Goal: Task Accomplishment & Management: Complete application form

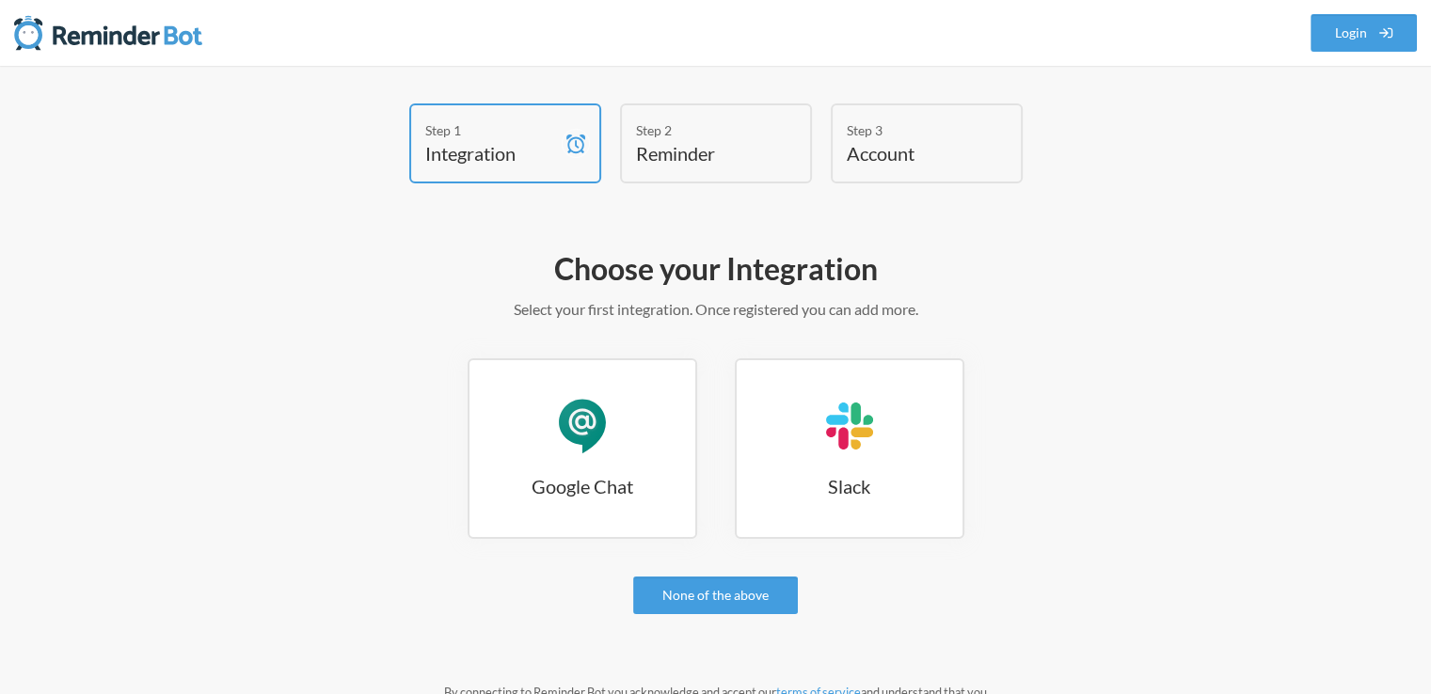
click at [690, 156] on h4 "Reminder" at bounding box center [702, 153] width 132 height 26
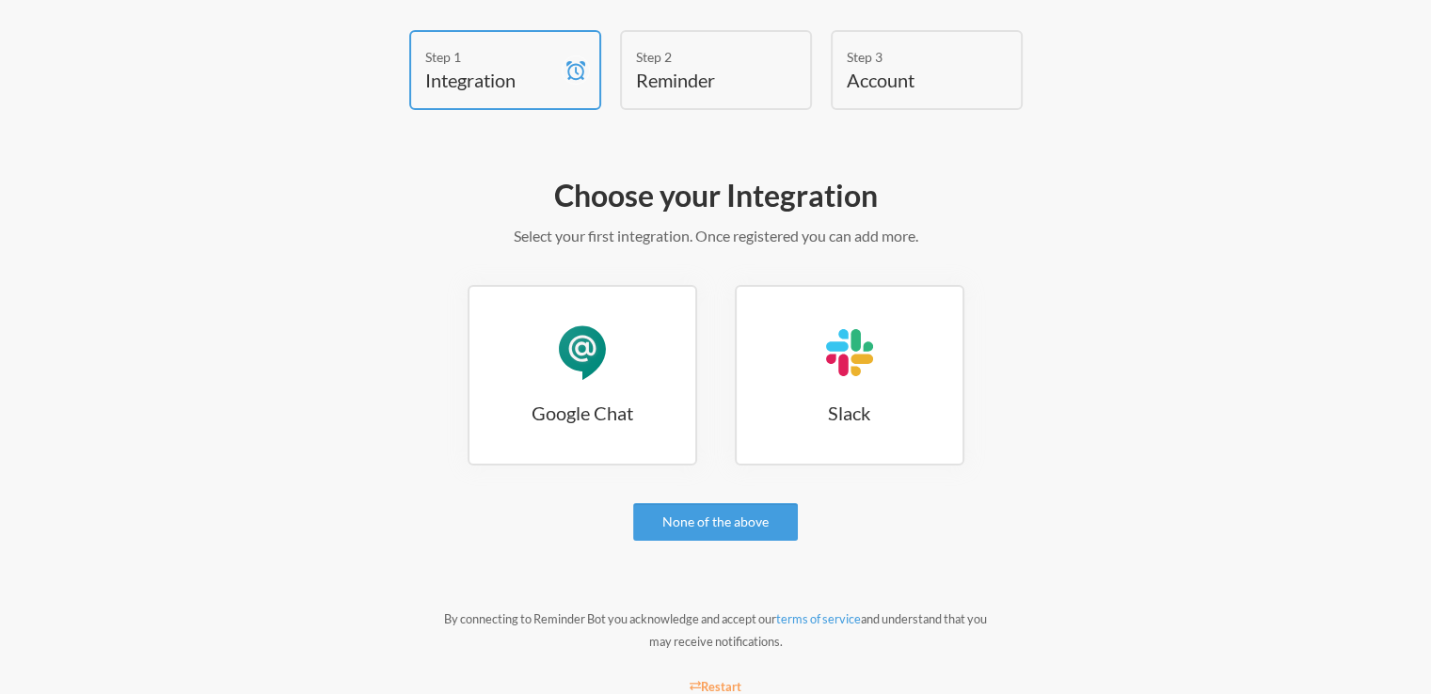
scroll to position [59, 0]
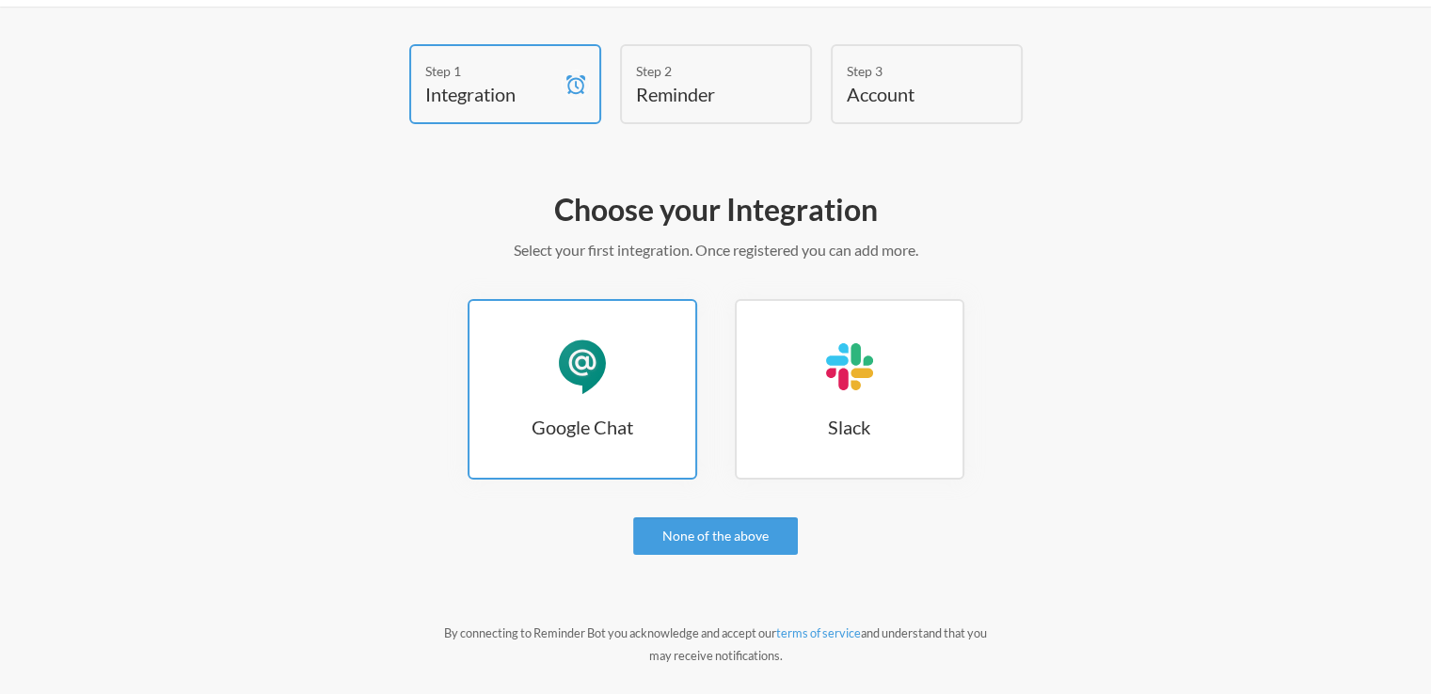
click at [628, 466] on link "Google Chat Google Chat" at bounding box center [582, 389] width 230 height 181
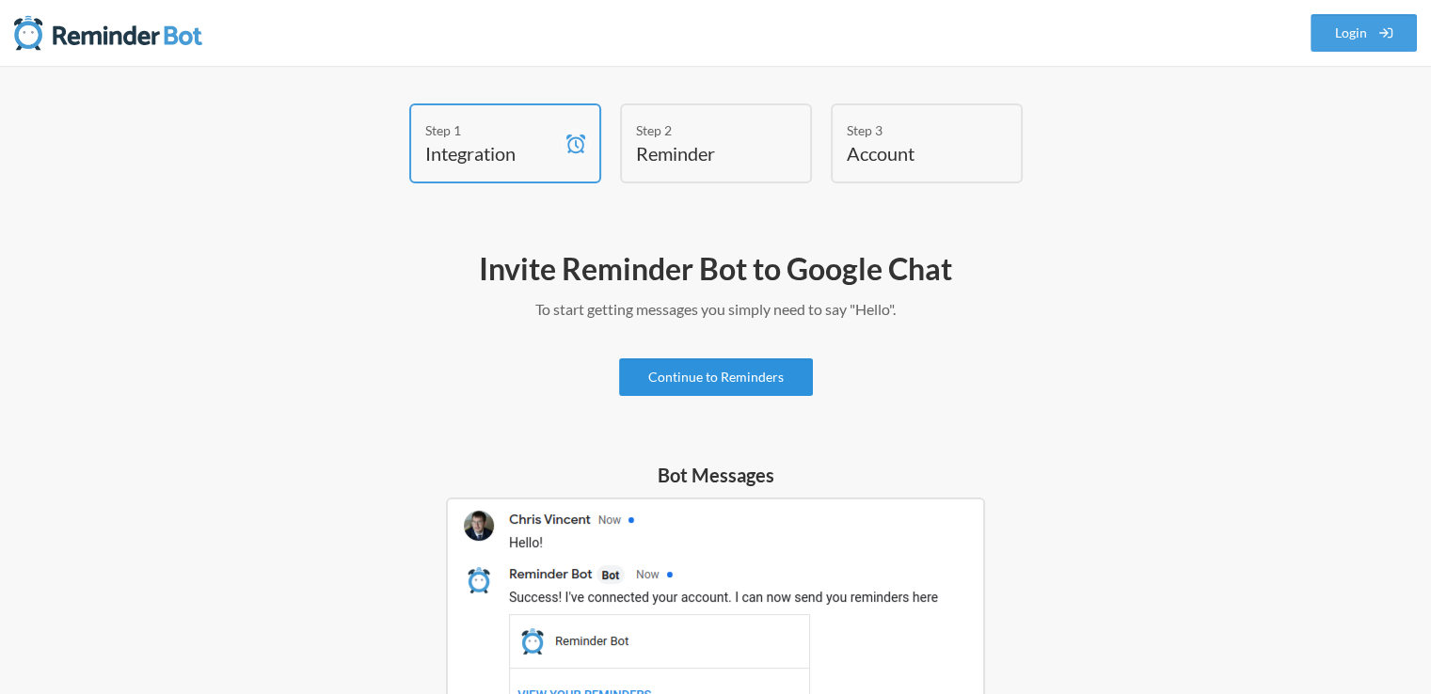
click at [698, 372] on link "Continue to Reminders" at bounding box center [716, 377] width 194 height 38
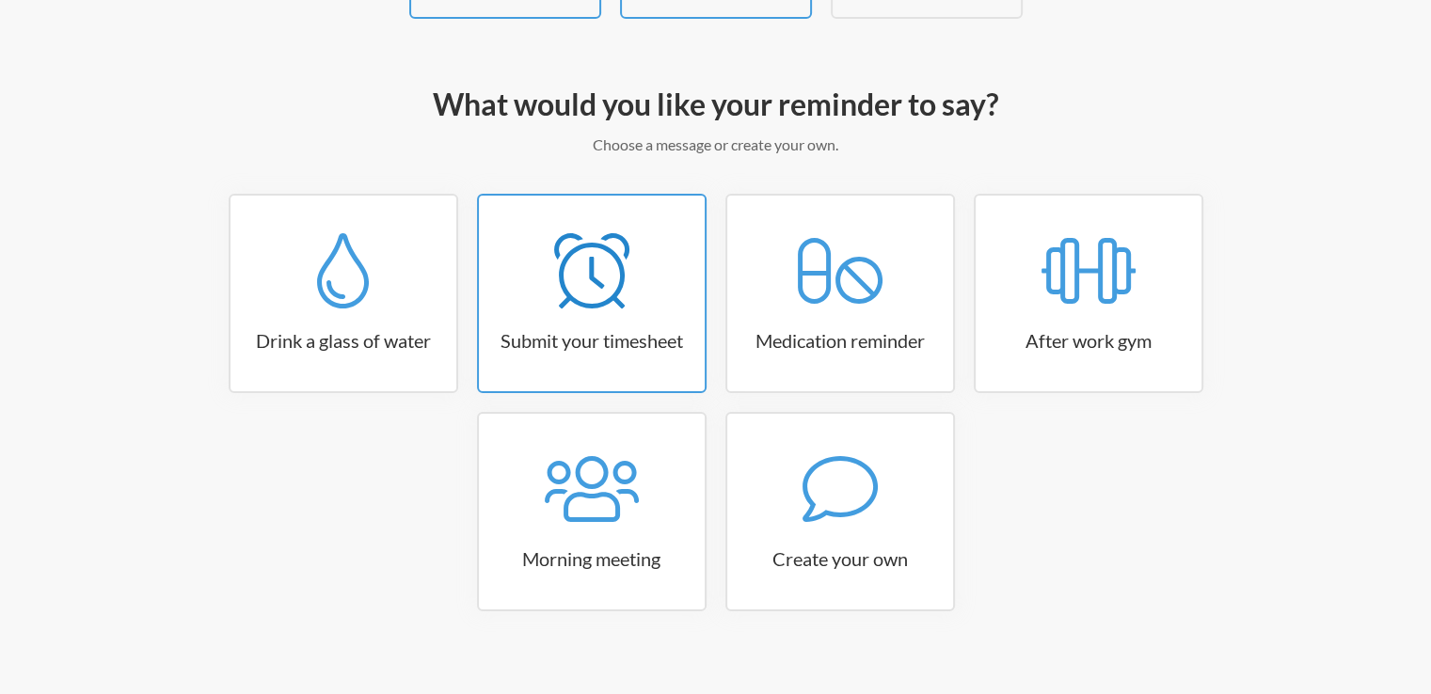
scroll to position [123, 0]
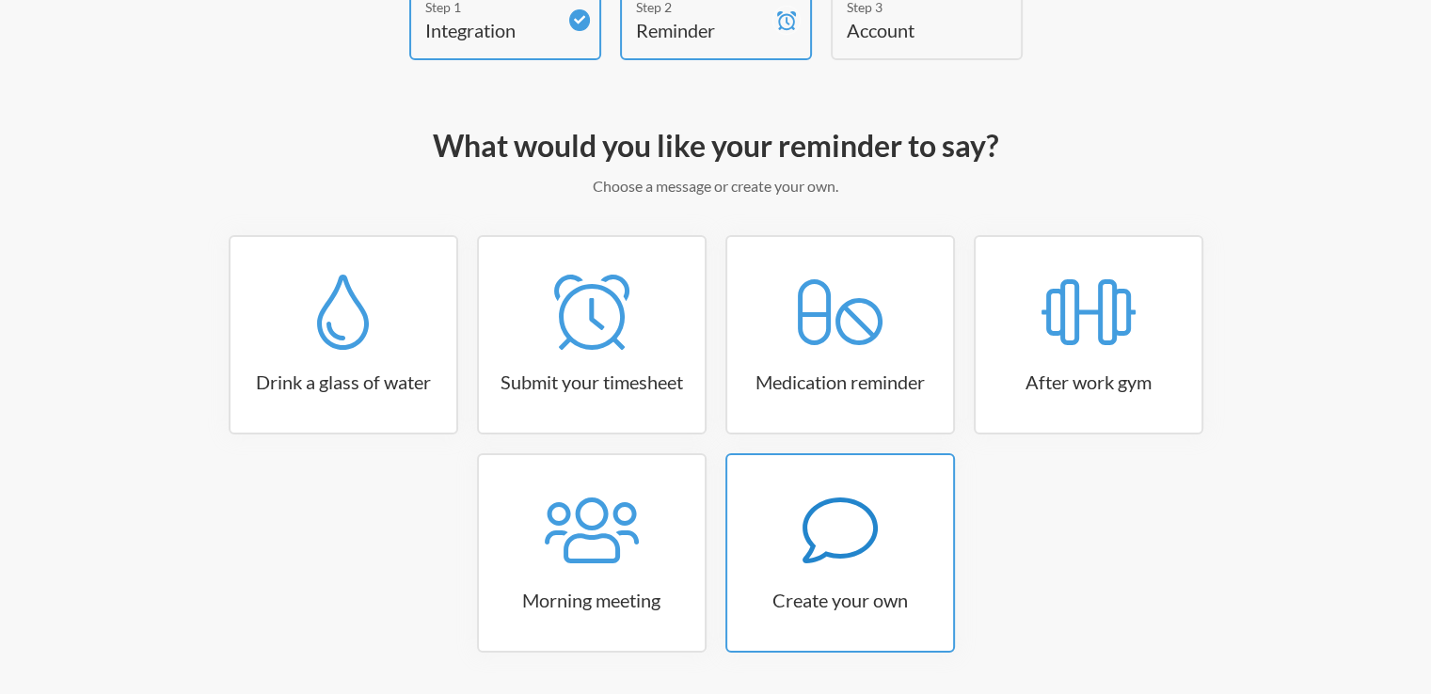
click at [877, 636] on link "Create your own" at bounding box center [840, 552] width 230 height 199
select select "10:30:00"
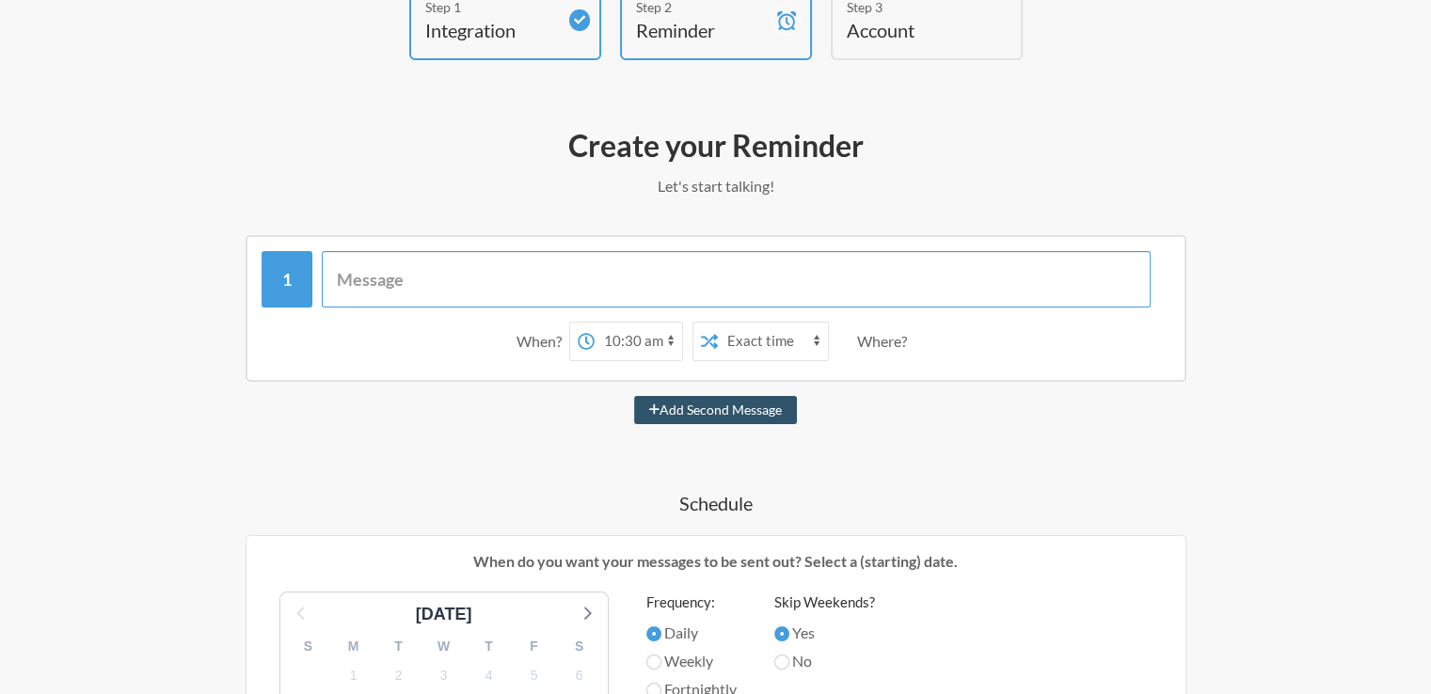
click at [508, 278] on input "text" at bounding box center [736, 279] width 829 height 56
type input "S"
type input "SHARE THE HOURLY REPORT IN GROUP"
click at [797, 336] on select "Exact time Random time" at bounding box center [773, 342] width 110 height 38
click at [670, 345] on select "12:00 am 12:15 am 12:30 am 12:45 am 1:00 am 1:15 am 1:30 am 1:45 am 2:00 am 2:1…" at bounding box center [637, 342] width 87 height 38
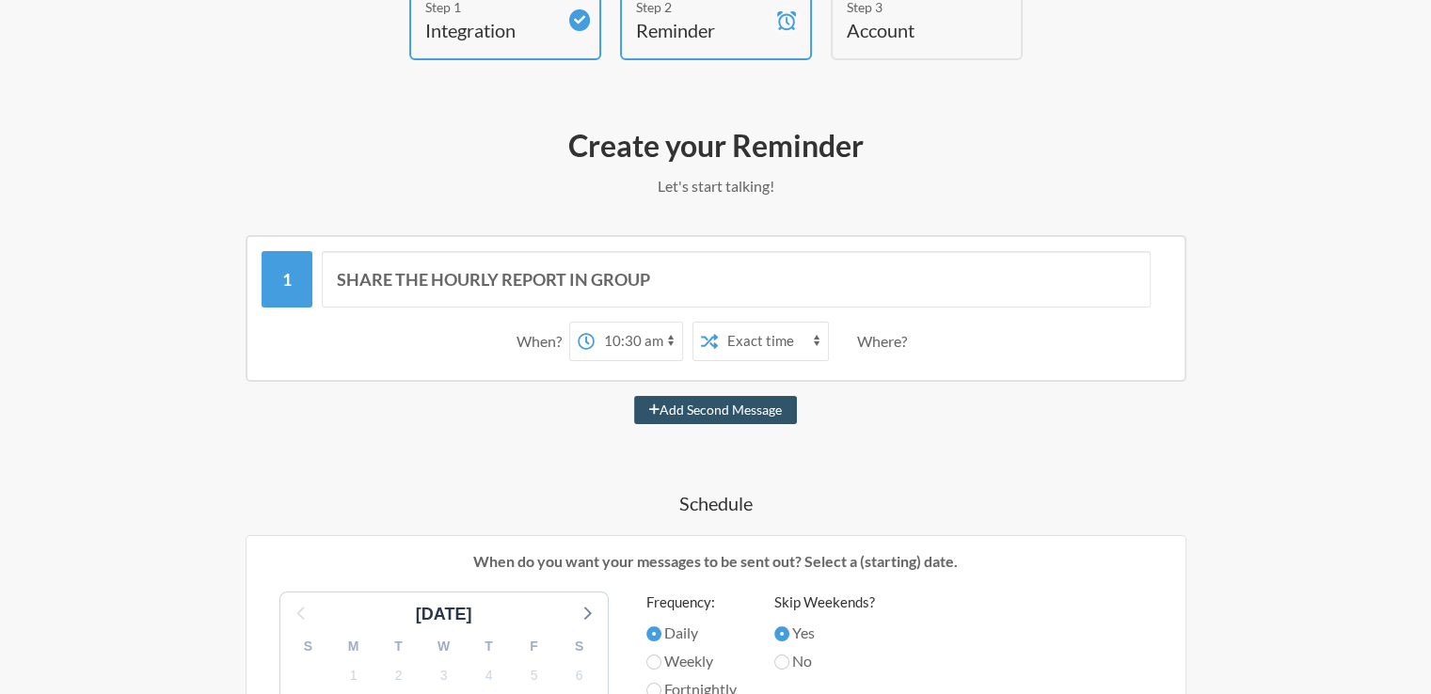
select select "09:00:00"
click at [594, 323] on select "12:00 am 12:15 am 12:30 am 12:45 am 1:00 am 1:15 am 1:30 am 1:45 am 2:00 am 2:1…" at bounding box center [637, 342] width 87 height 38
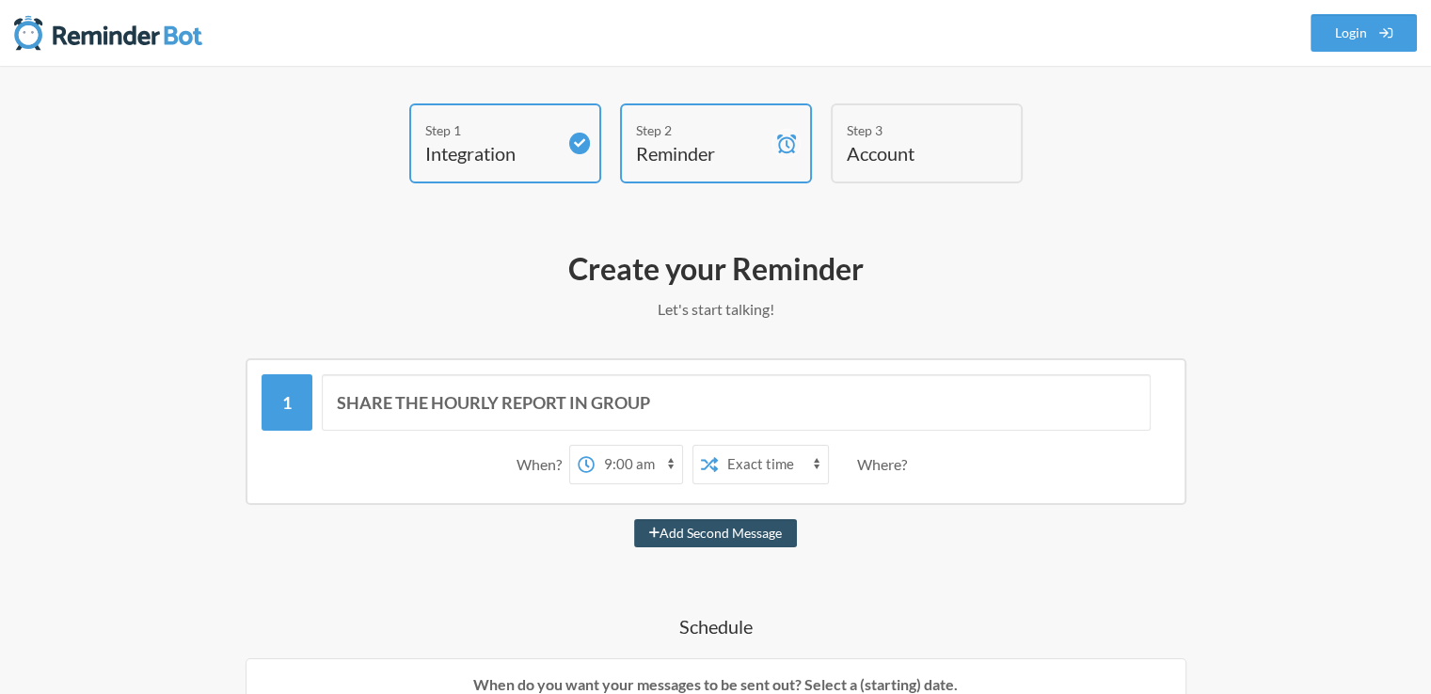
scroll to position [17, 0]
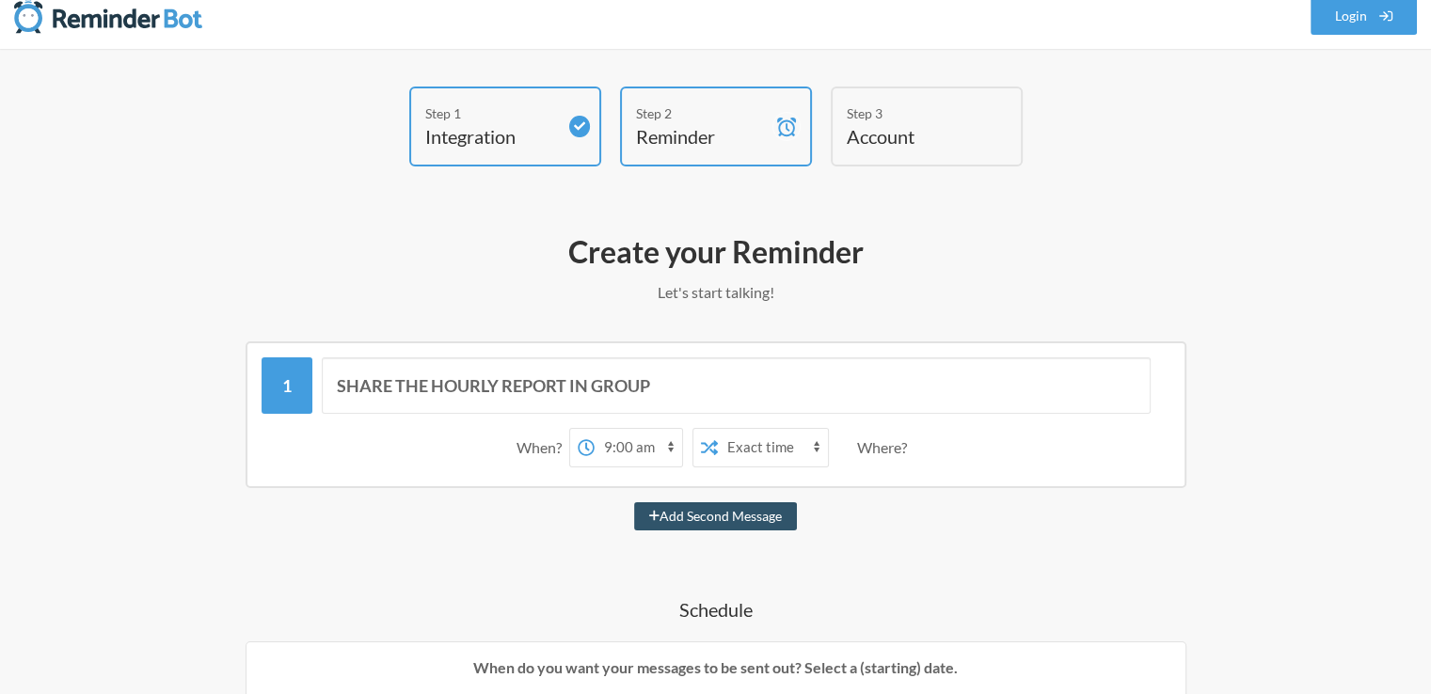
click at [737, 454] on select "Exact time Random time" at bounding box center [773, 448] width 110 height 38
click at [718, 429] on select "Exact time Random time" at bounding box center [773, 448] width 110 height 38
click at [894, 447] on div "Where?" at bounding box center [885, 448] width 57 height 40
click at [823, 442] on select "Exact time Random time" at bounding box center [773, 448] width 110 height 38
click at [789, 516] on button "Add Second Message" at bounding box center [715, 516] width 163 height 28
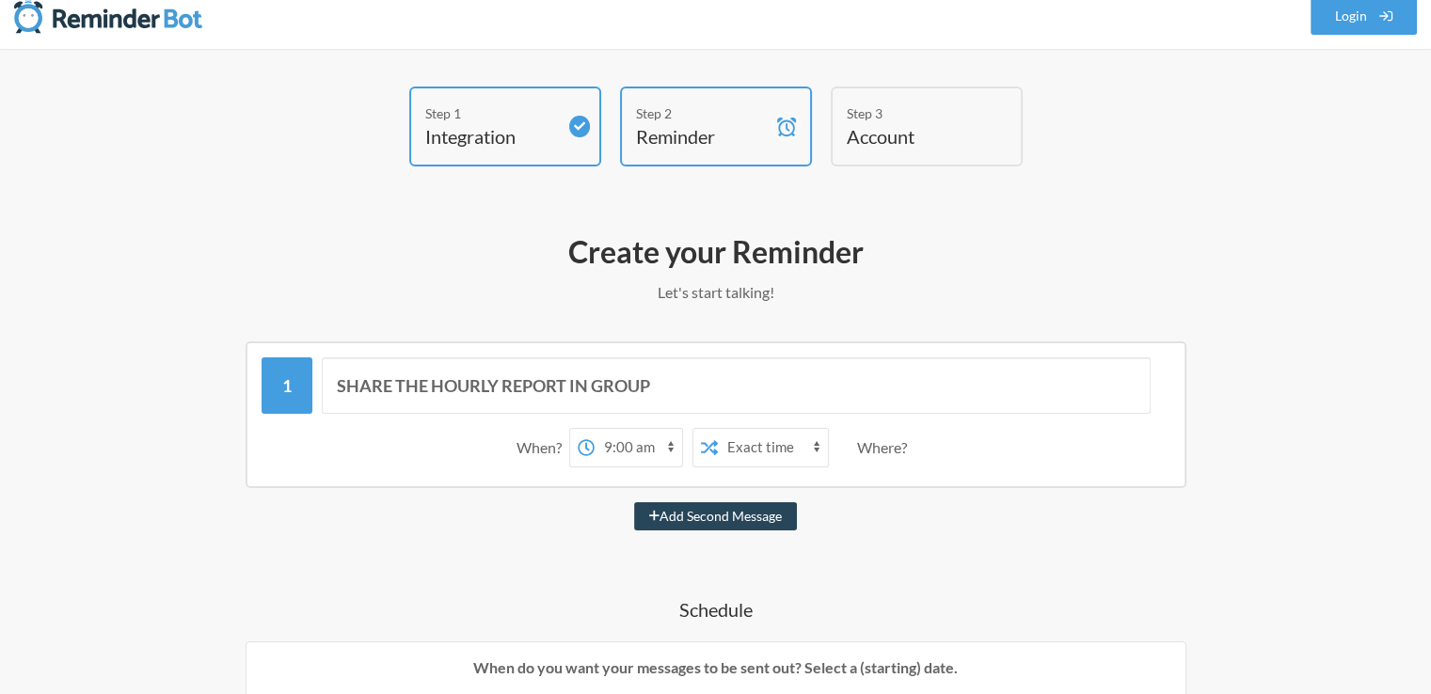
select select "10:00:00"
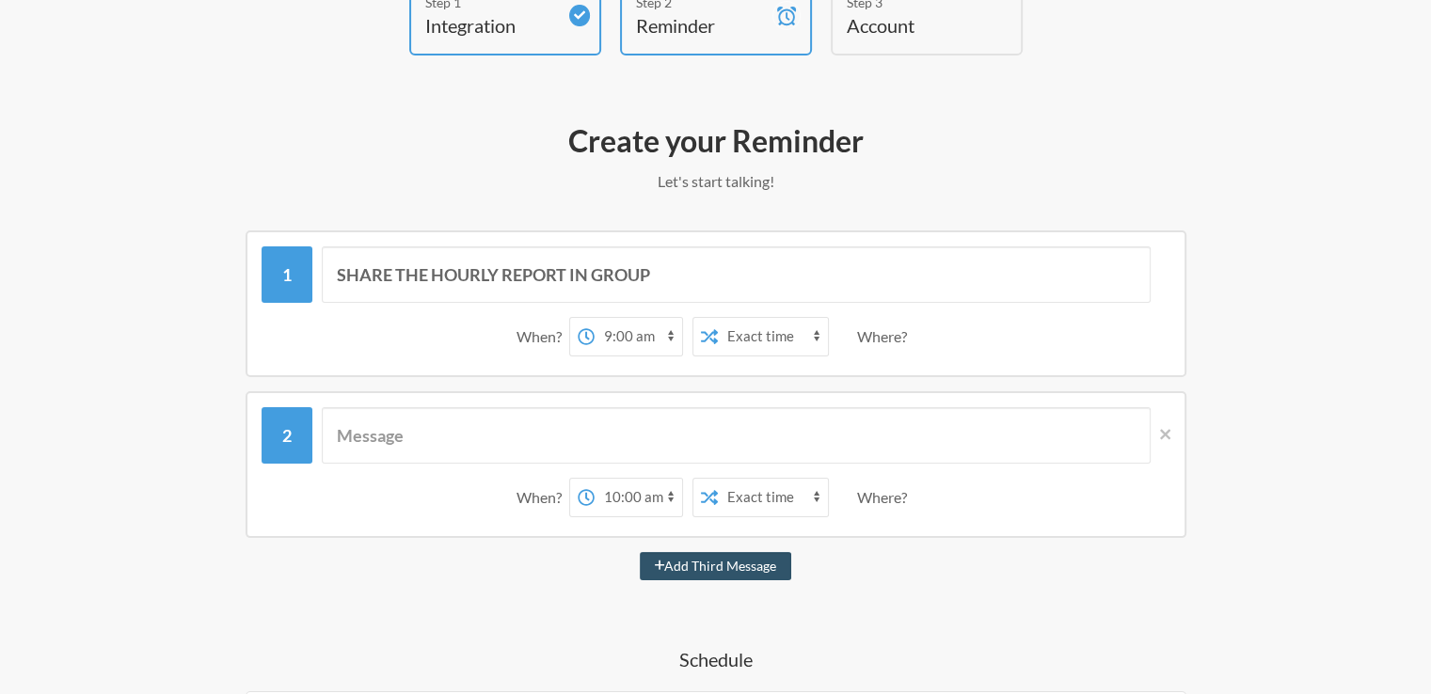
scroll to position [130, 0]
click at [1164, 434] on icon at bounding box center [1165, 432] width 10 height 17
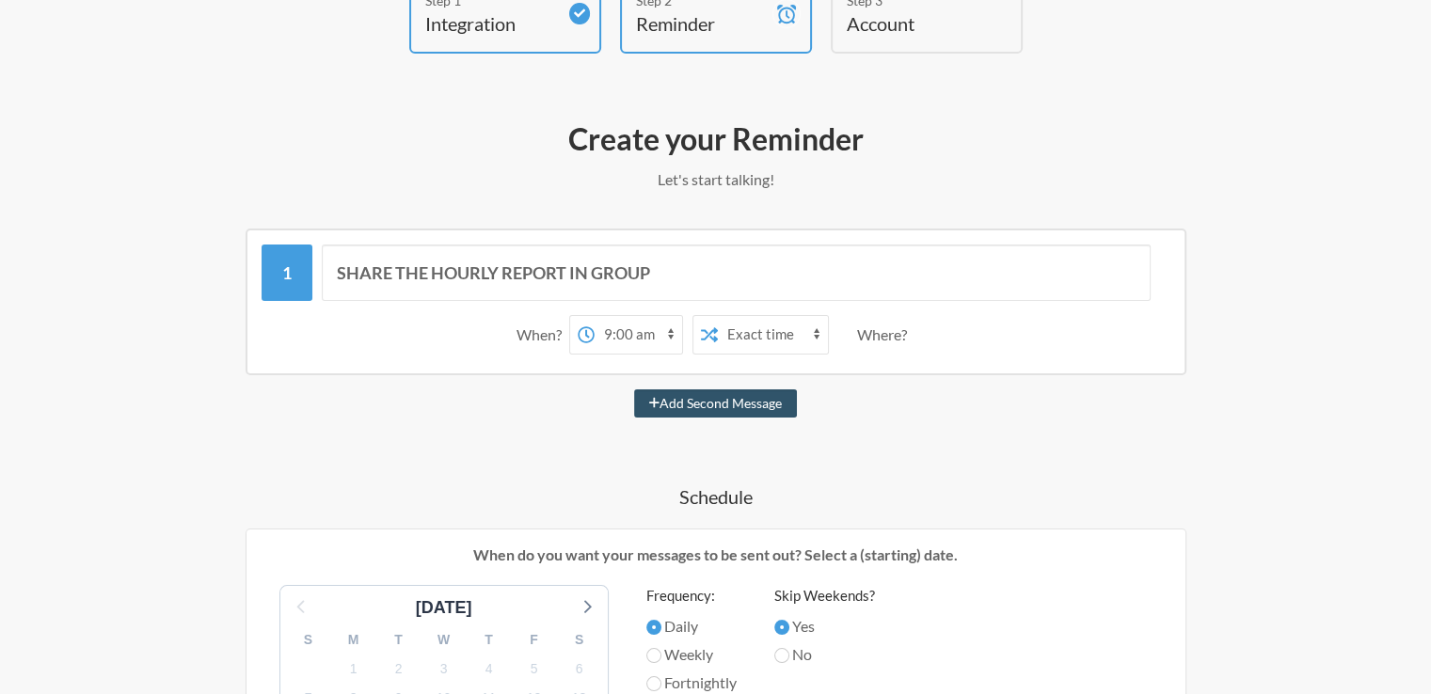
click at [782, 329] on select "Exact time Random time" at bounding box center [773, 335] width 110 height 38
click at [718, 316] on select "Exact time Random time" at bounding box center [773, 335] width 110 height 38
drag, startPoint x: 771, startPoint y: 325, endPoint x: 775, endPoint y: 340, distance: 15.5
click at [771, 325] on select "Exact time Random time" at bounding box center [773, 335] width 110 height 38
select select "false"
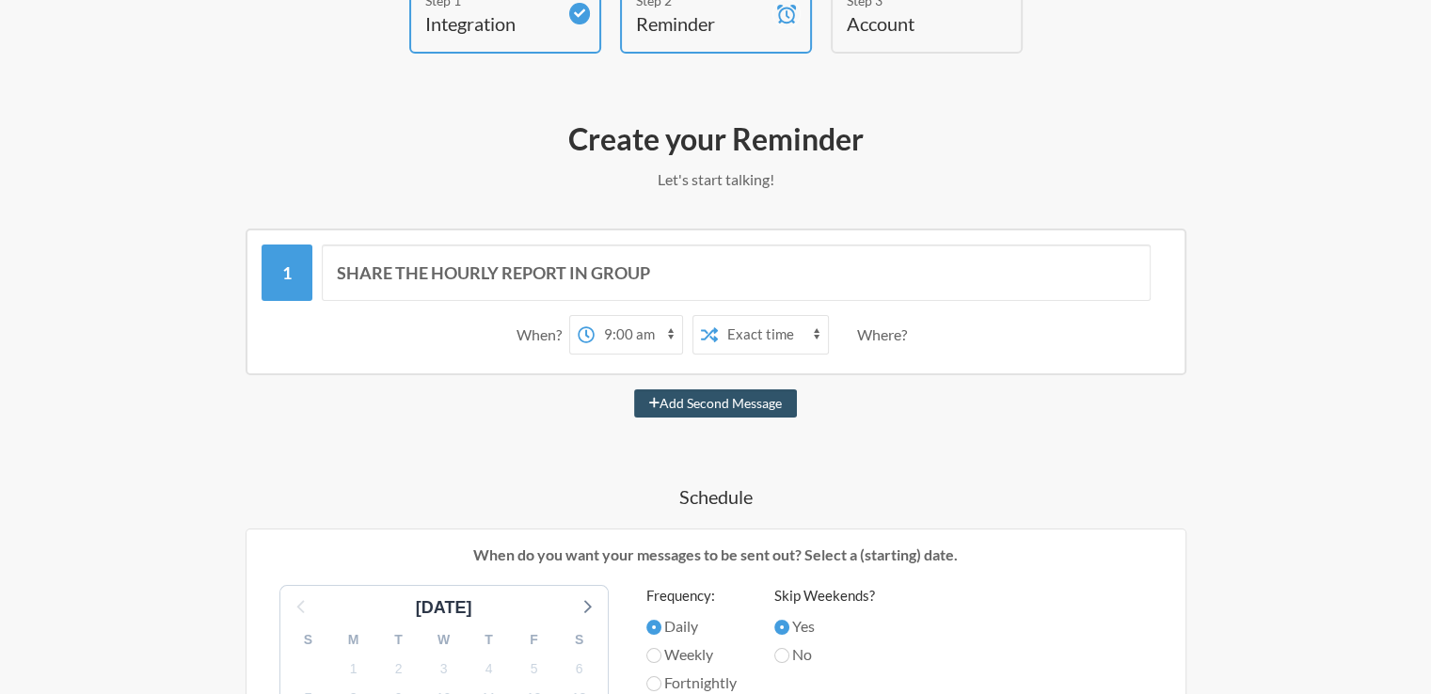
click at [718, 316] on select "Exact time Random time" at bounding box center [773, 335] width 110 height 38
click at [531, 408] on div "Add Second Message" at bounding box center [715, 403] width 1091 height 28
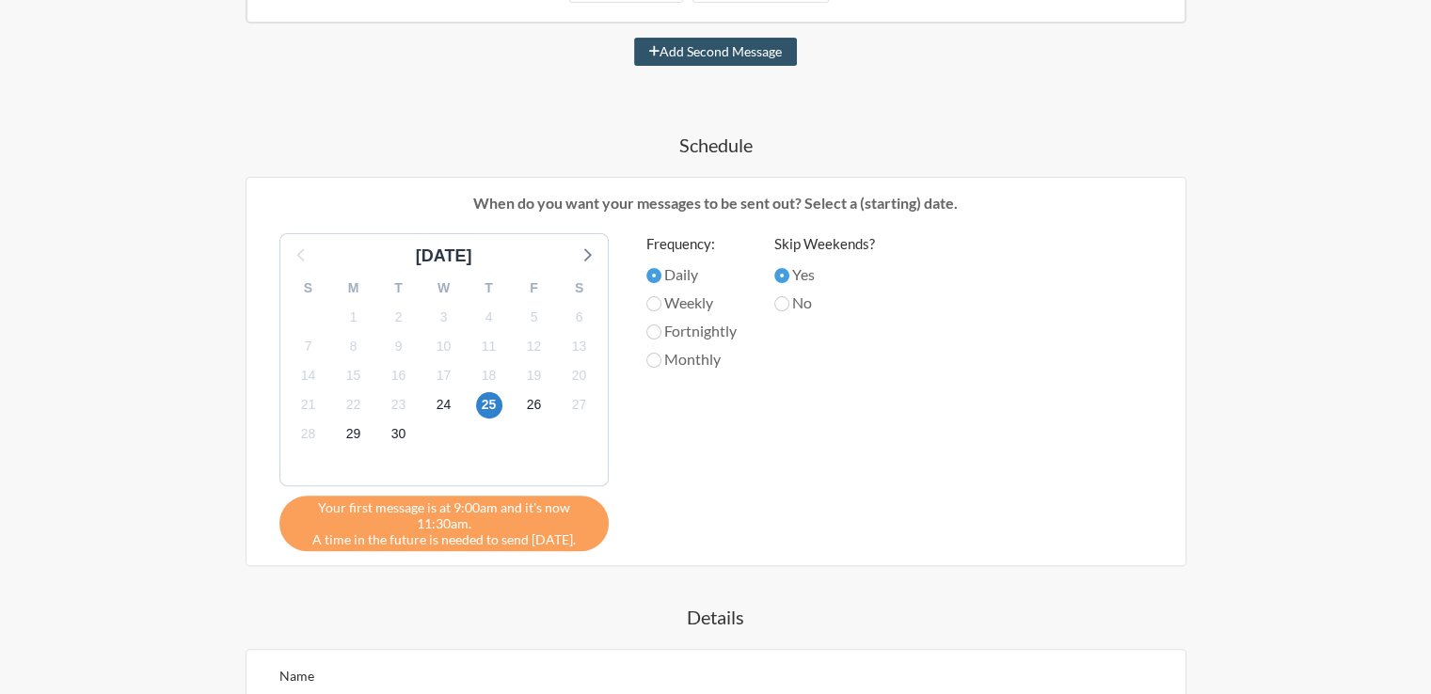
scroll to position [483, 0]
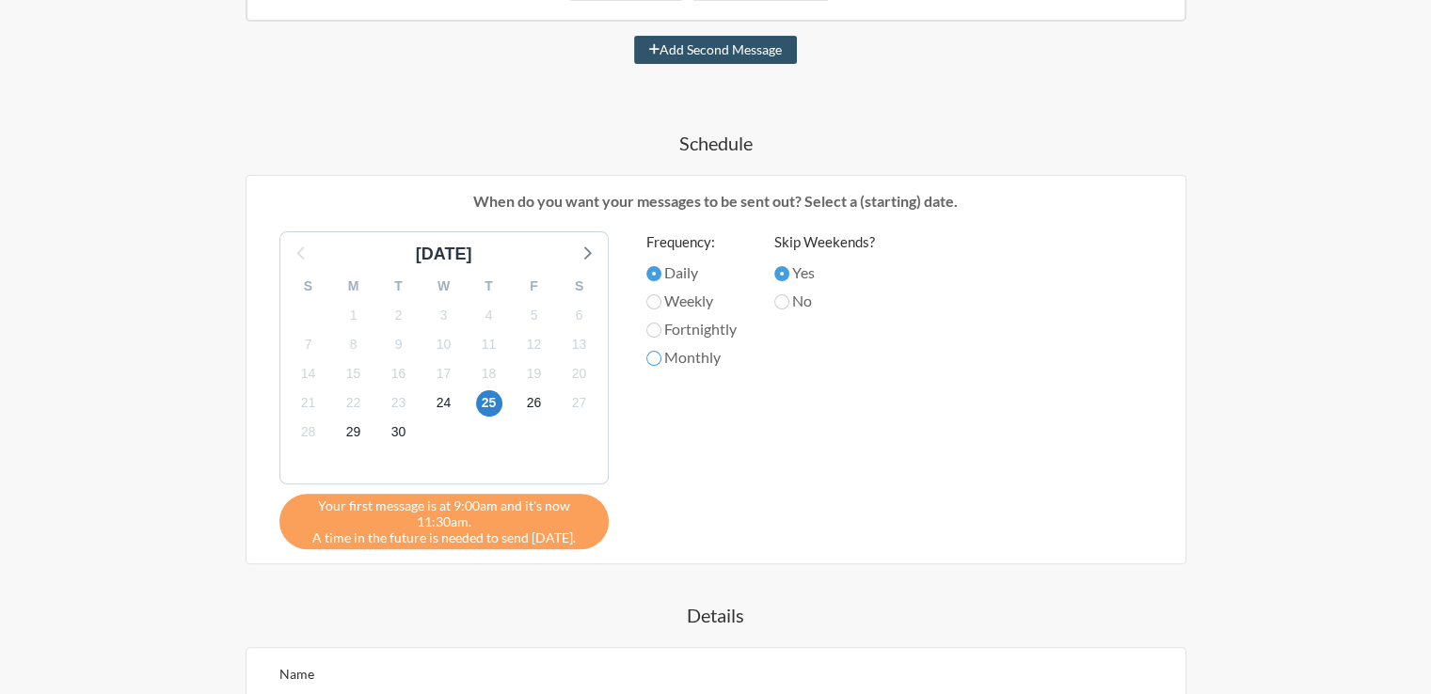
click at [655, 356] on input "Monthly" at bounding box center [653, 358] width 15 height 15
radio input "true"
click at [783, 296] on input "No" at bounding box center [781, 301] width 15 height 15
radio input "true"
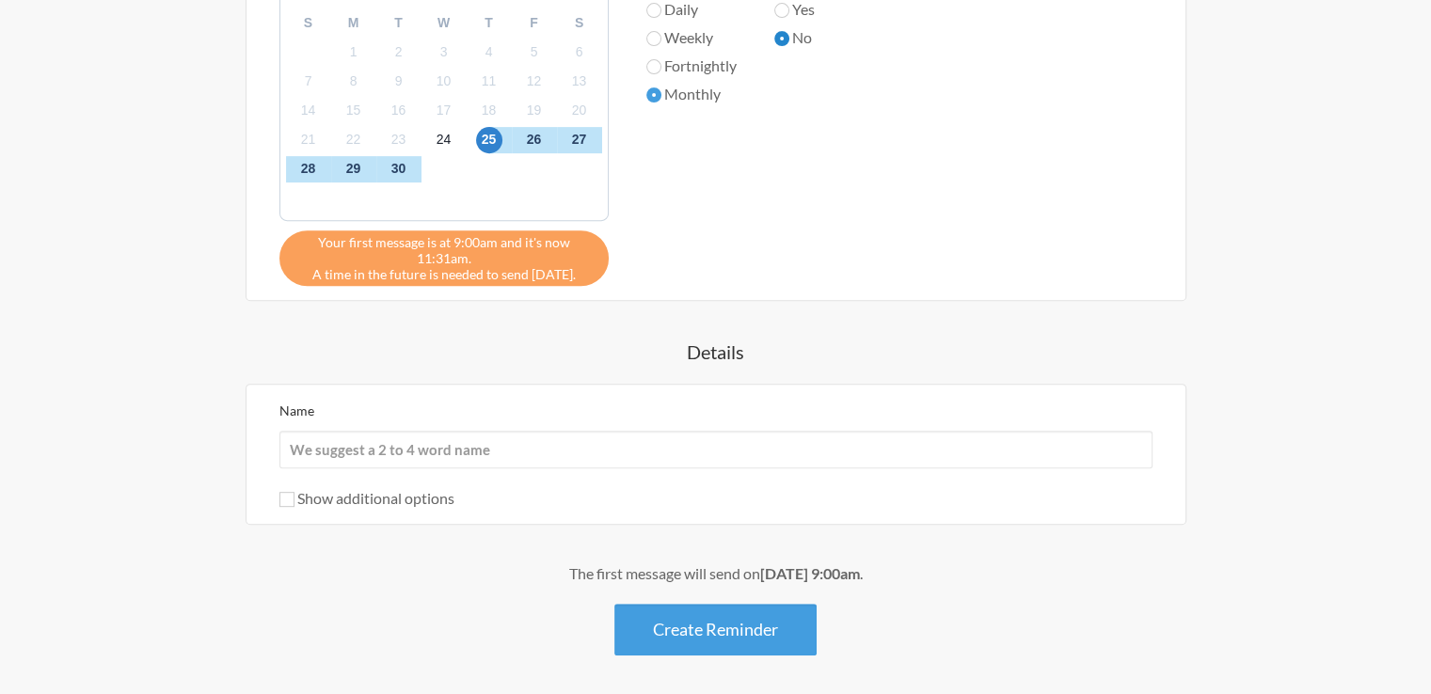
scroll to position [818, 0]
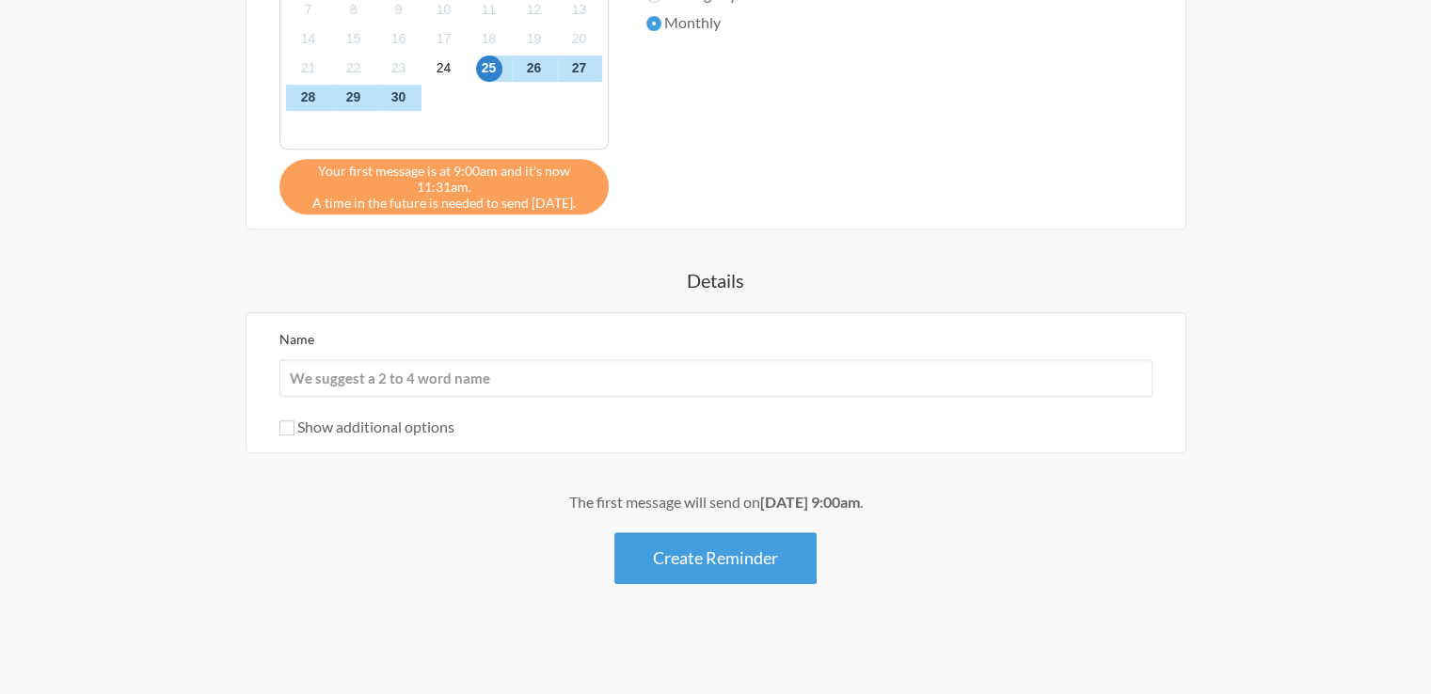
click at [391, 430] on label "Show additional options" at bounding box center [366, 427] width 175 height 18
click at [294, 430] on input "Show additional options" at bounding box center [286, 427] width 15 height 15
checkbox input "true"
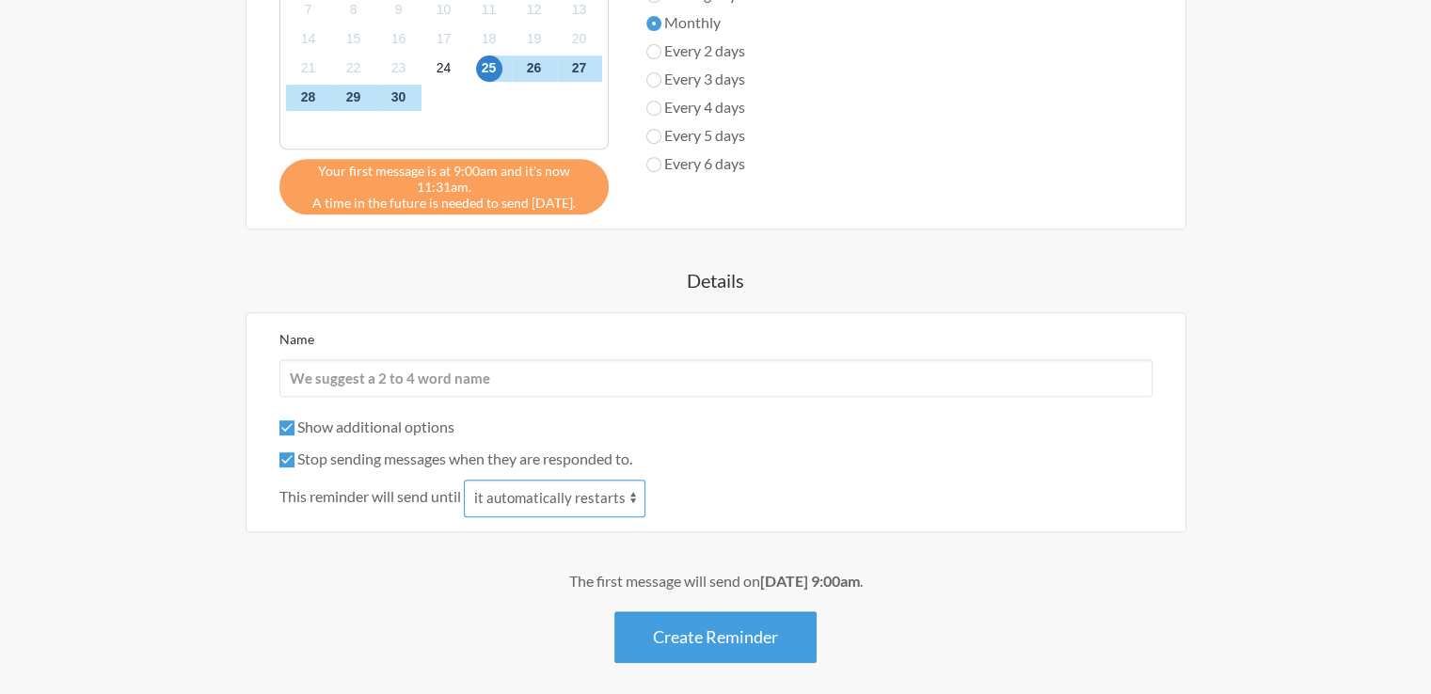
click at [546, 504] on select "it automatically restarts it is replied to" at bounding box center [555, 499] width 182 height 38
click at [557, 497] on select "it automatically restarts it is replied to" at bounding box center [555, 499] width 182 height 38
click at [416, 458] on label "Stop sending messages when they are responded to." at bounding box center [455, 459] width 353 height 18
click at [294, 458] on input "Stop sending messages when they are responded to." at bounding box center [286, 459] width 15 height 15
checkbox input "false"
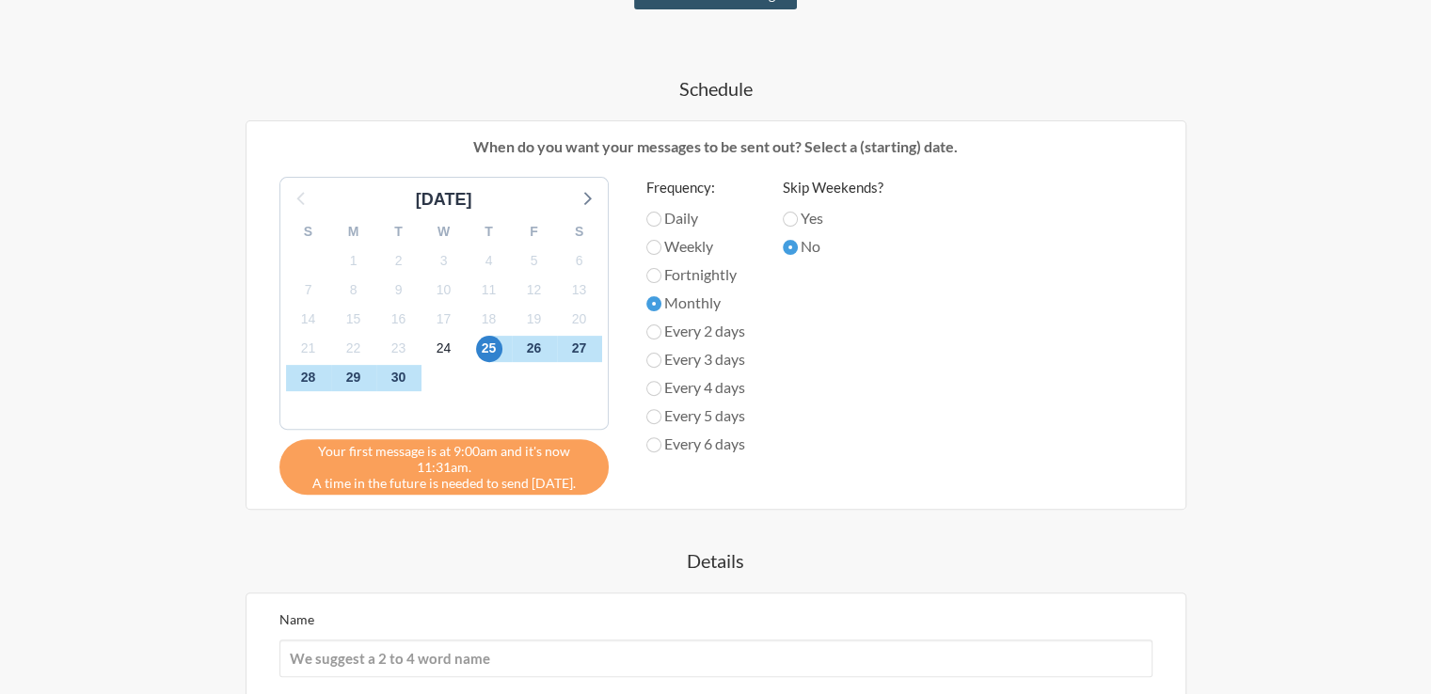
scroll to position [437, 0]
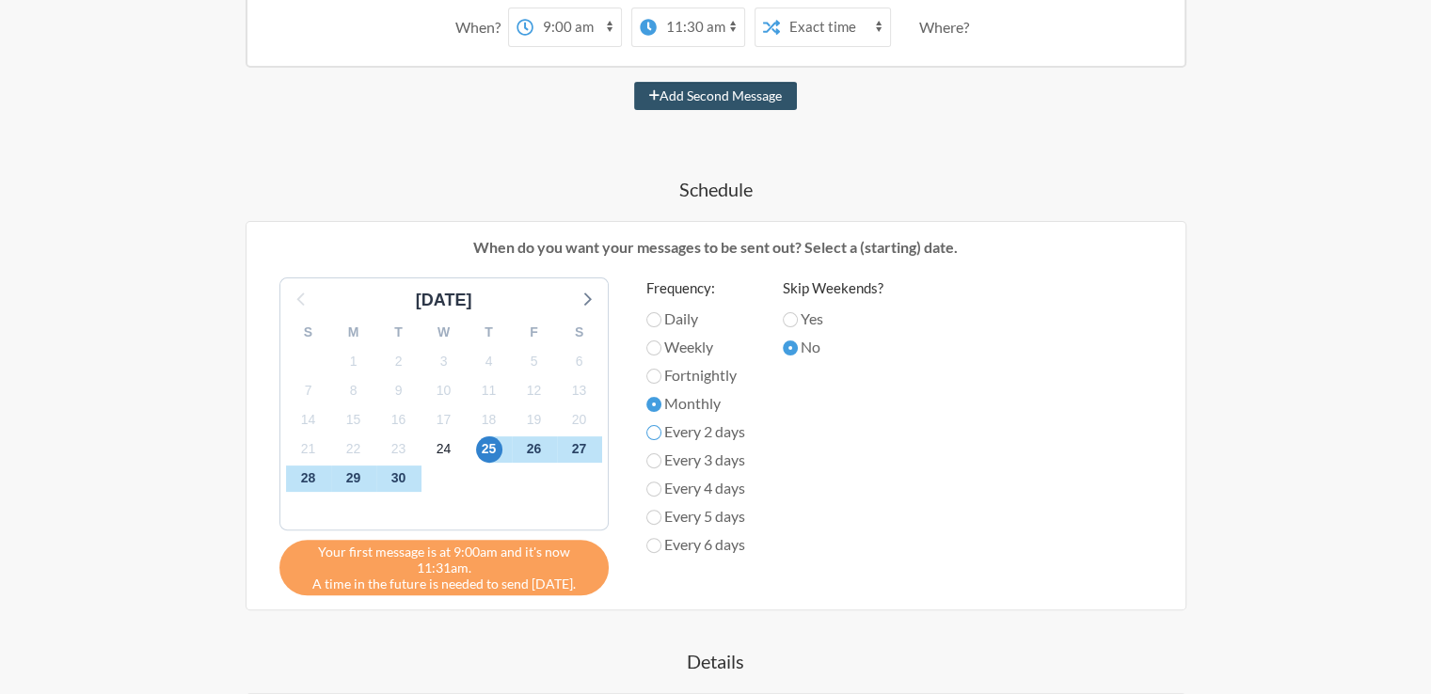
click at [655, 431] on input "Every 2 days" at bounding box center [653, 432] width 15 height 15
radio input "true"
click at [651, 403] on input "Monthly" at bounding box center [653, 404] width 15 height 15
radio input "true"
click at [650, 317] on input "Daily" at bounding box center [653, 319] width 15 height 15
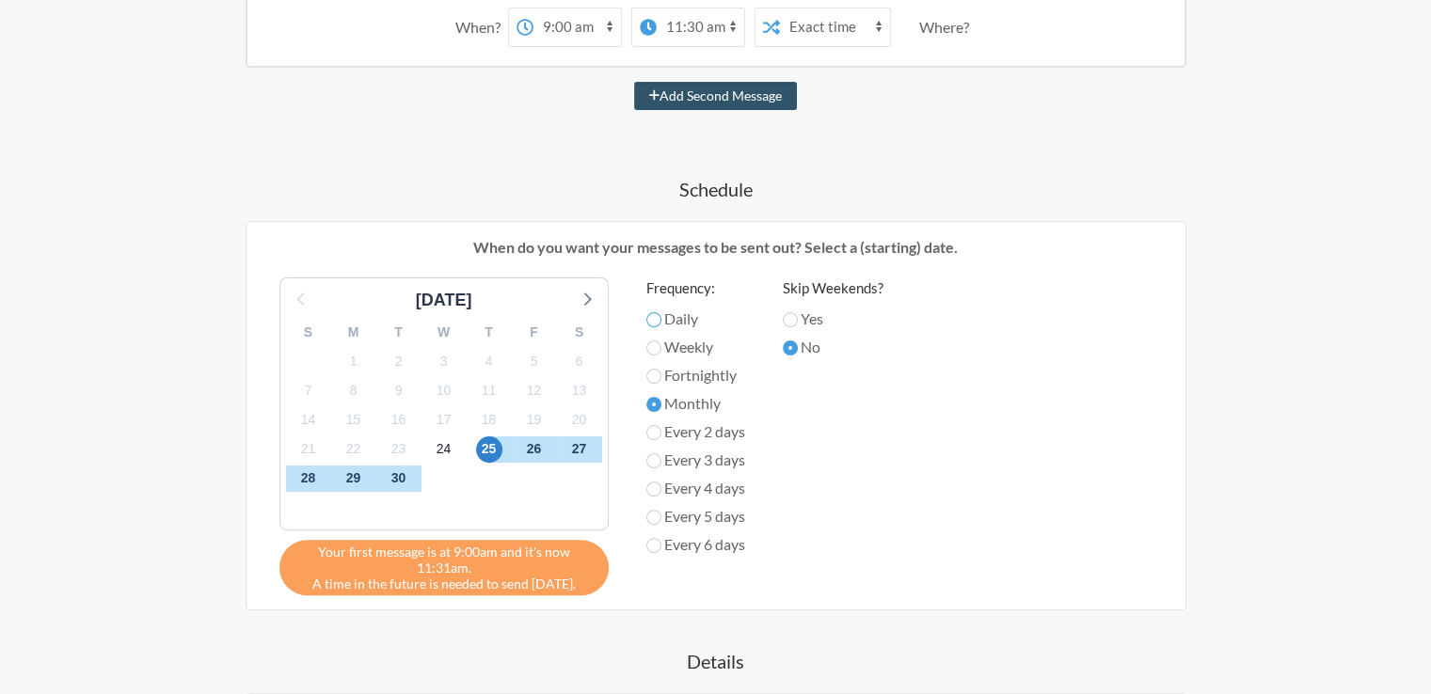
radio input "true"
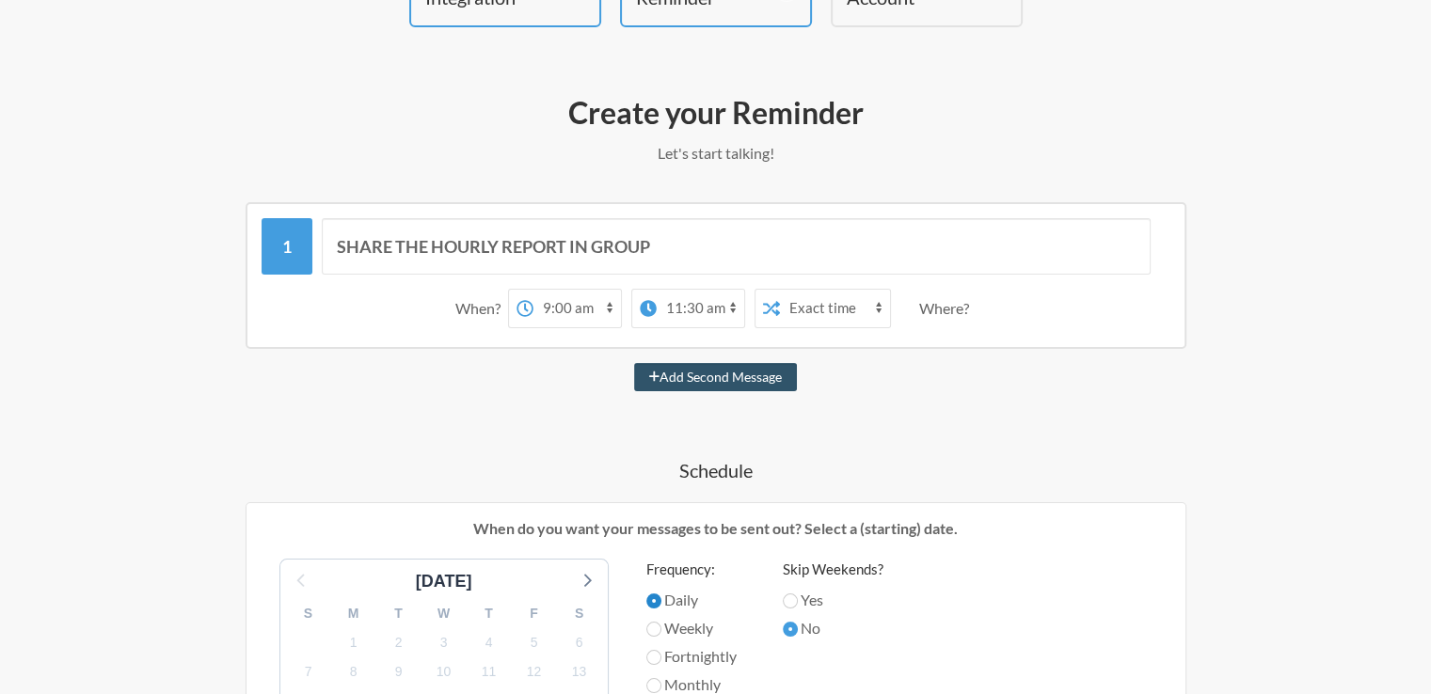
scroll to position [169, 0]
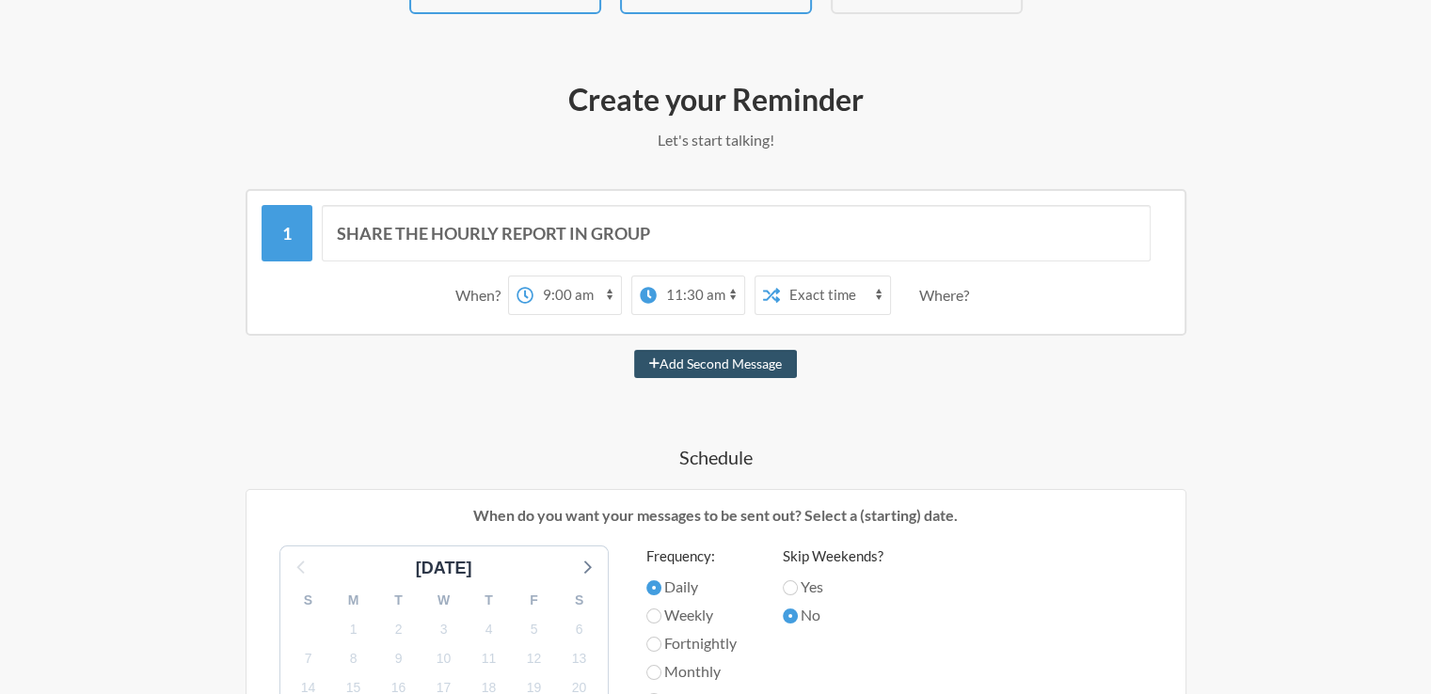
click at [798, 302] on select "Exact time Random time" at bounding box center [835, 296] width 110 height 38
click at [806, 300] on select "Exact time Random time" at bounding box center [835, 296] width 110 height 38
click at [707, 370] on button "Add Second Message" at bounding box center [715, 364] width 163 height 28
select select "10:00:00"
select select "11:00:00"
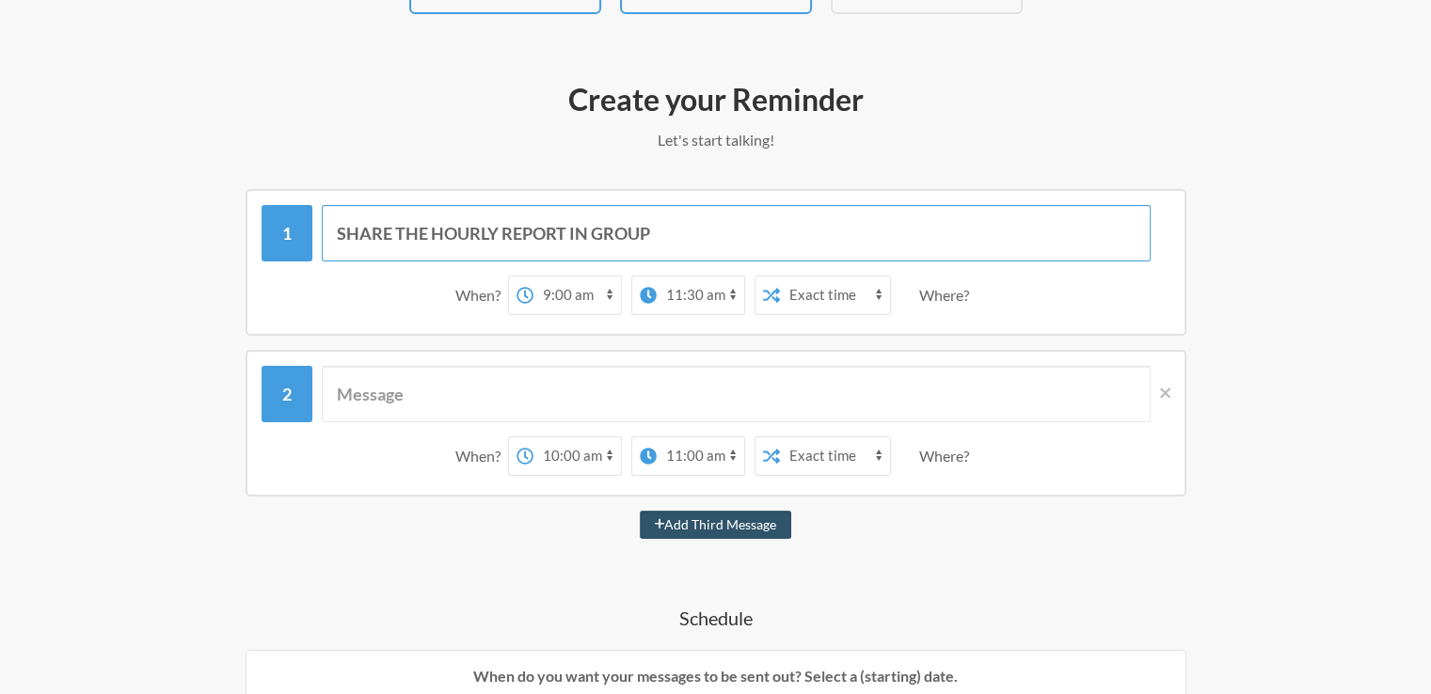
drag, startPoint x: 677, startPoint y: 242, endPoint x: 299, endPoint y: 257, distance: 378.4
click at [300, 257] on div "SHARE THE HOURLY REPORT IN GROUP" at bounding box center [715, 233] width 909 height 56
click at [471, 392] on input "text" at bounding box center [736, 394] width 829 height 56
paste input "SHARE THE HOURLY REPORT IN GROUP"
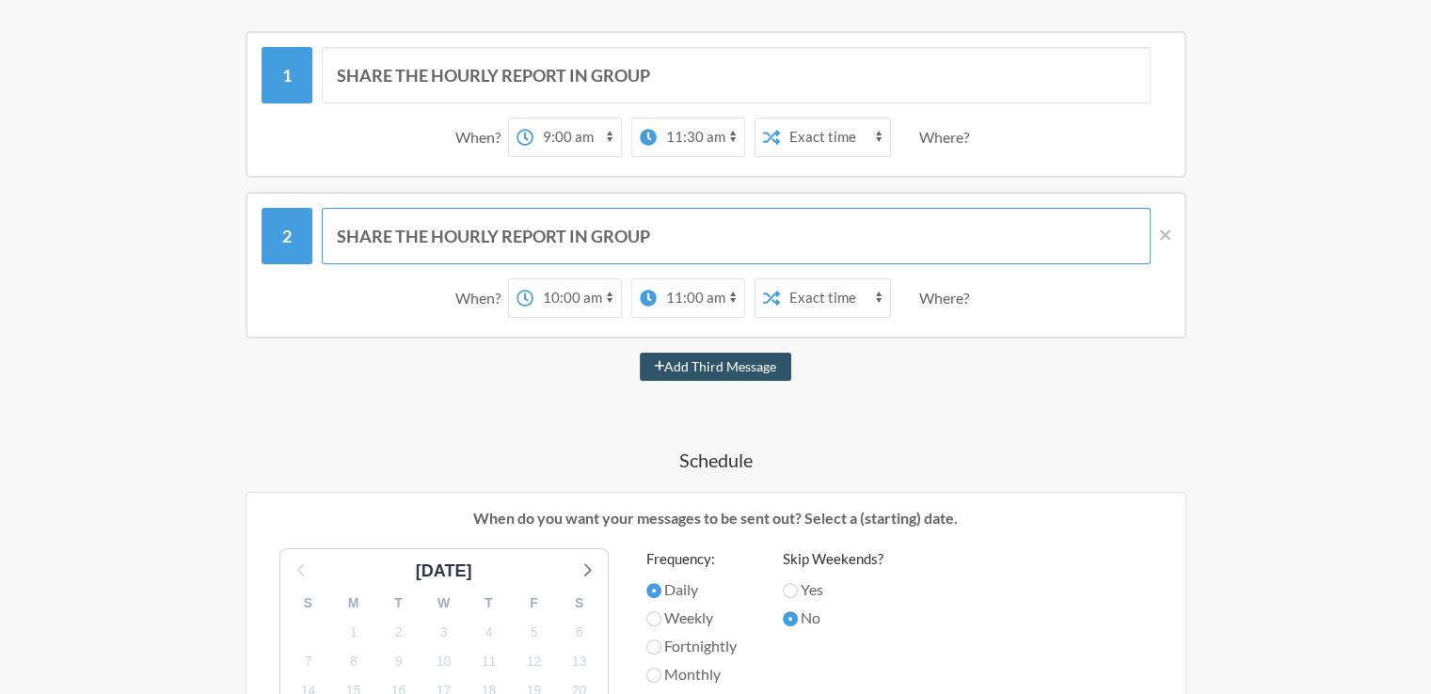
scroll to position [327, 0]
type input "SHARE THE HOURLY REPORT IN GROUP"
click at [704, 377] on div "SHARE THE HOURLY REPORT IN GROUP When? 12:00 am 12:15 am 12:30 am 12:45 am 1:00…" at bounding box center [715, 673] width 1091 height 1284
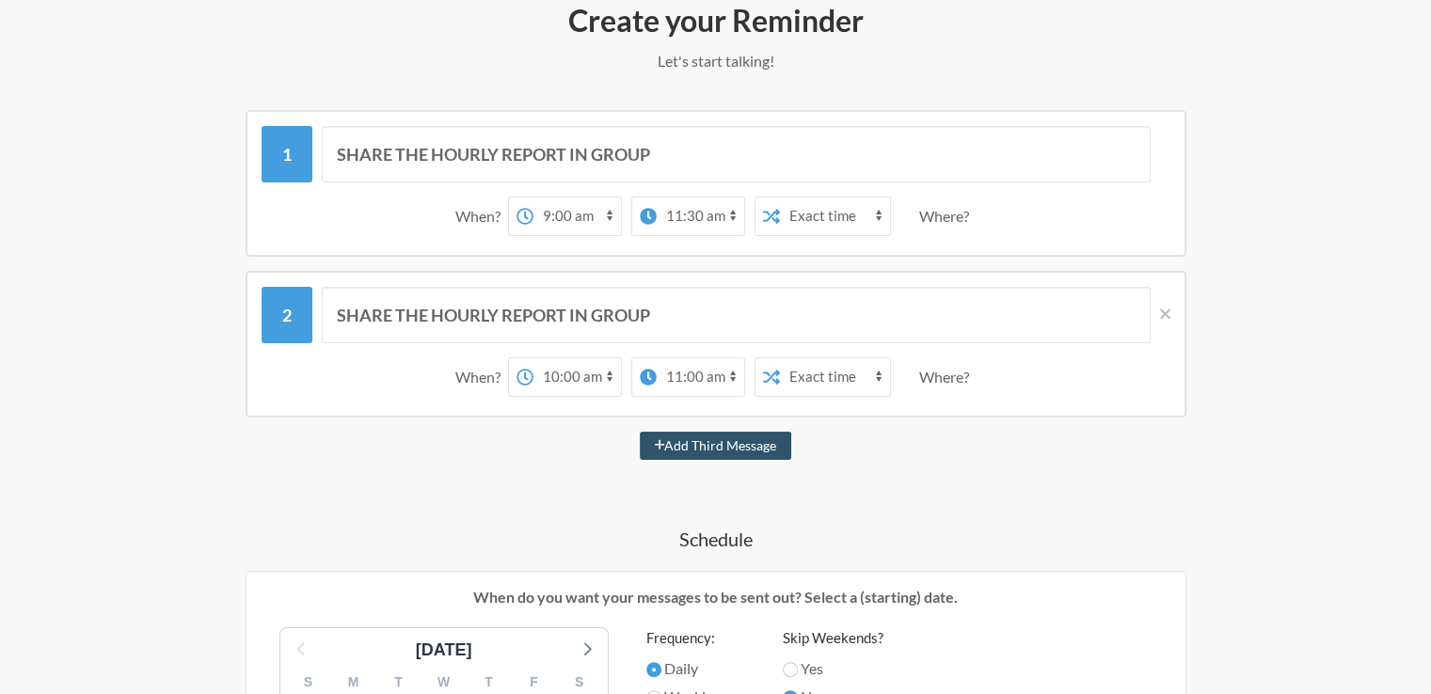
scroll to position [248, 0]
click at [725, 214] on select "12:00 am 12:15 am 12:30 am 12:45 am 1:00 am 1:15 am 1:30 am 1:45 am 2:00 am 2:1…" at bounding box center [700, 217] width 87 height 38
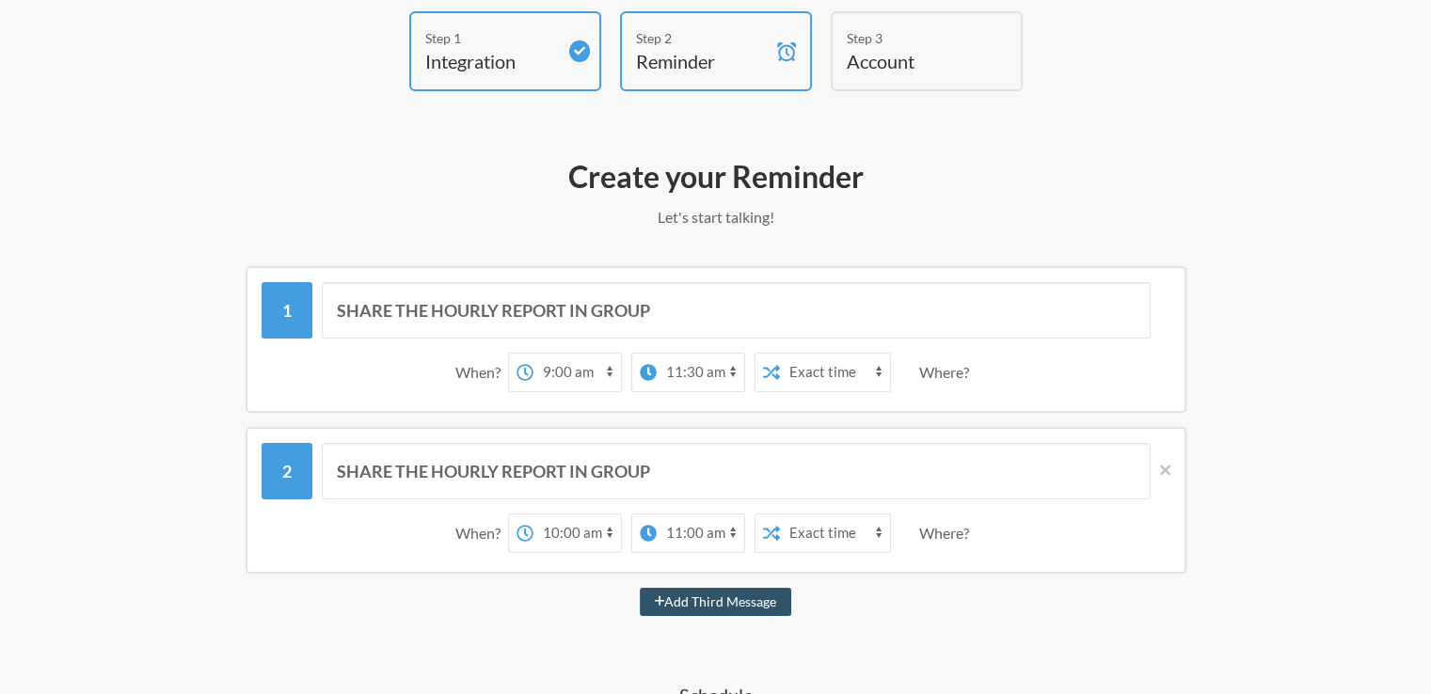
scroll to position [90, 0]
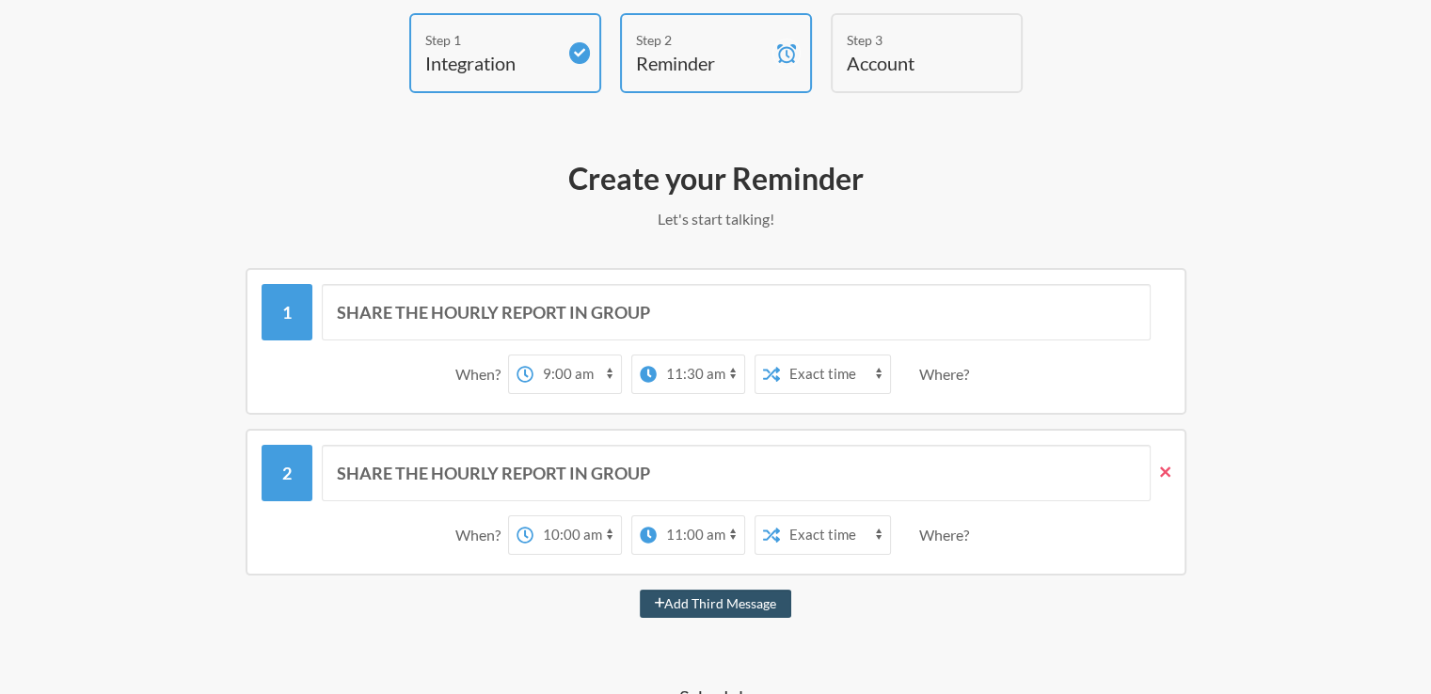
click at [1165, 471] on icon at bounding box center [1165, 472] width 10 height 10
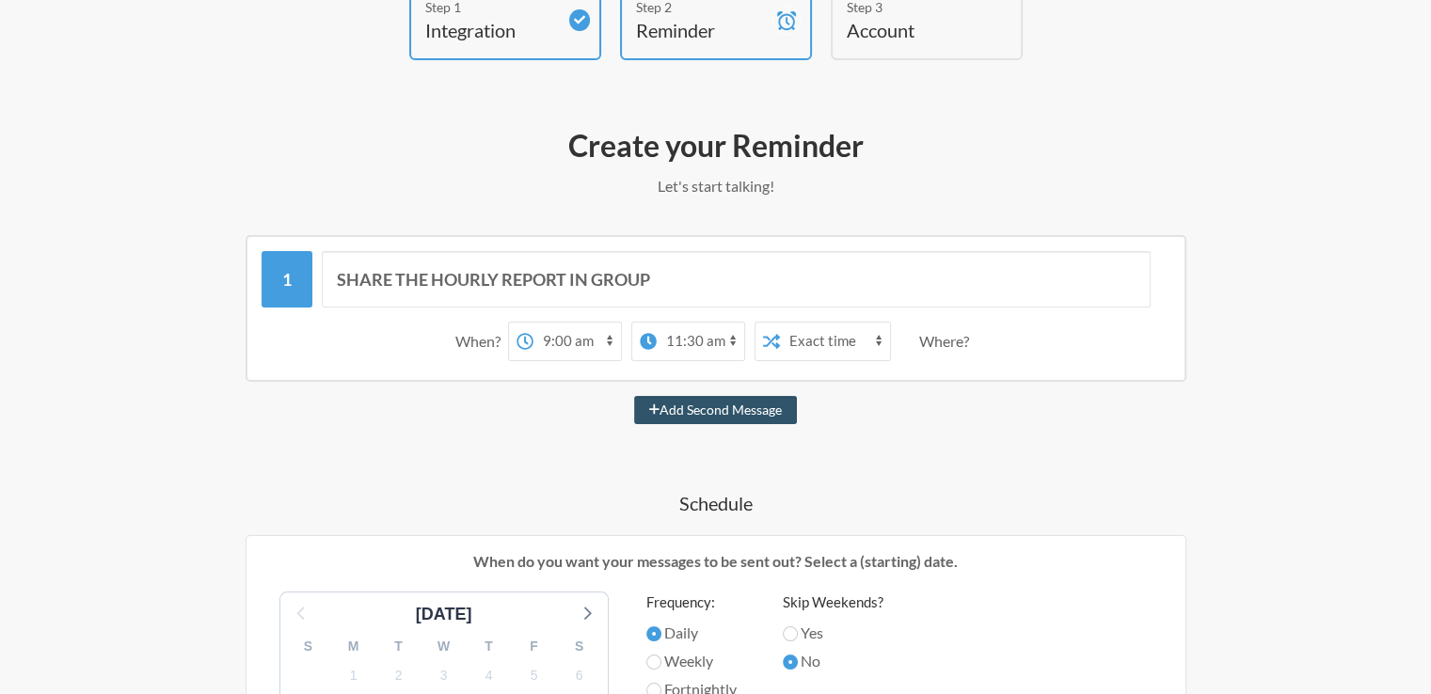
scroll to position [124, 0]
click at [731, 335] on select "12:00 am 12:15 am 12:30 am 12:45 am 1:00 am 1:15 am 1:30 am 1:45 am 2:00 am 2:1…" at bounding box center [700, 341] width 87 height 38
select select "10:00:00"
click at [657, 322] on select "12:00 am 12:15 am 12:30 am 12:45 am 1:00 am 1:15 am 1:30 am 1:45 am 2:00 am 2:1…" at bounding box center [700, 341] width 87 height 38
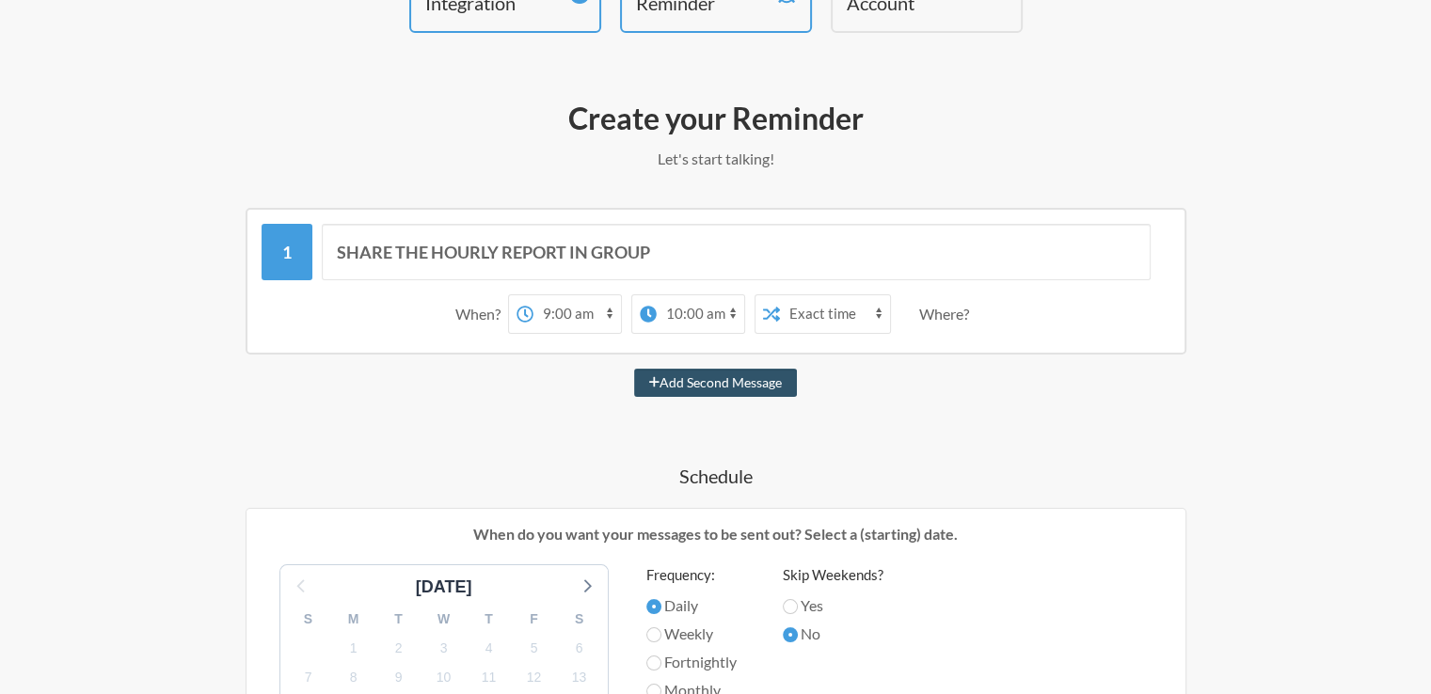
click at [606, 313] on select "12:00 am 12:15 am 12:30 am 12:45 am 1:00 am 1:15 am 1:30 am 1:45 am 2:00 am 2:1…" at bounding box center [576, 314] width 87 height 38
select select "11:45:00"
click at [533, 295] on select "12:00 am 12:15 am 12:30 am 12:45 am 1:00 am 1:15 am 1:30 am 1:45 am 2:00 am 2:1…" at bounding box center [576, 314] width 87 height 38
click at [699, 309] on select "12:00 am 12:15 am 12:30 am 12:45 am 1:00 am 1:15 am 1:30 am 1:45 am 2:00 am 2:1…" at bounding box center [669, 314] width 87 height 38
click at [775, 346] on div "SHARE THE HOURLY REPORT IN GROUP When? 12:00 am 12:15 am 12:30 am 12:45 am 1:00…" at bounding box center [716, 281] width 941 height 147
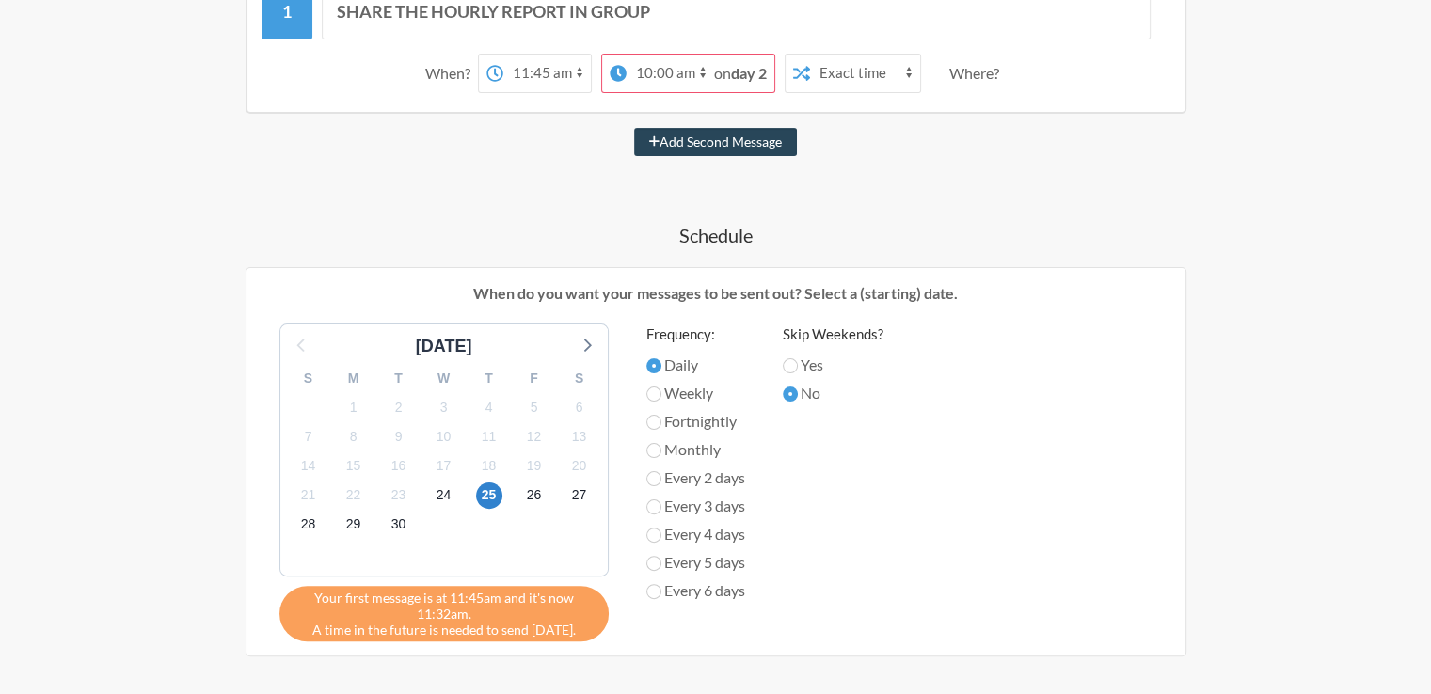
scroll to position [393, 0]
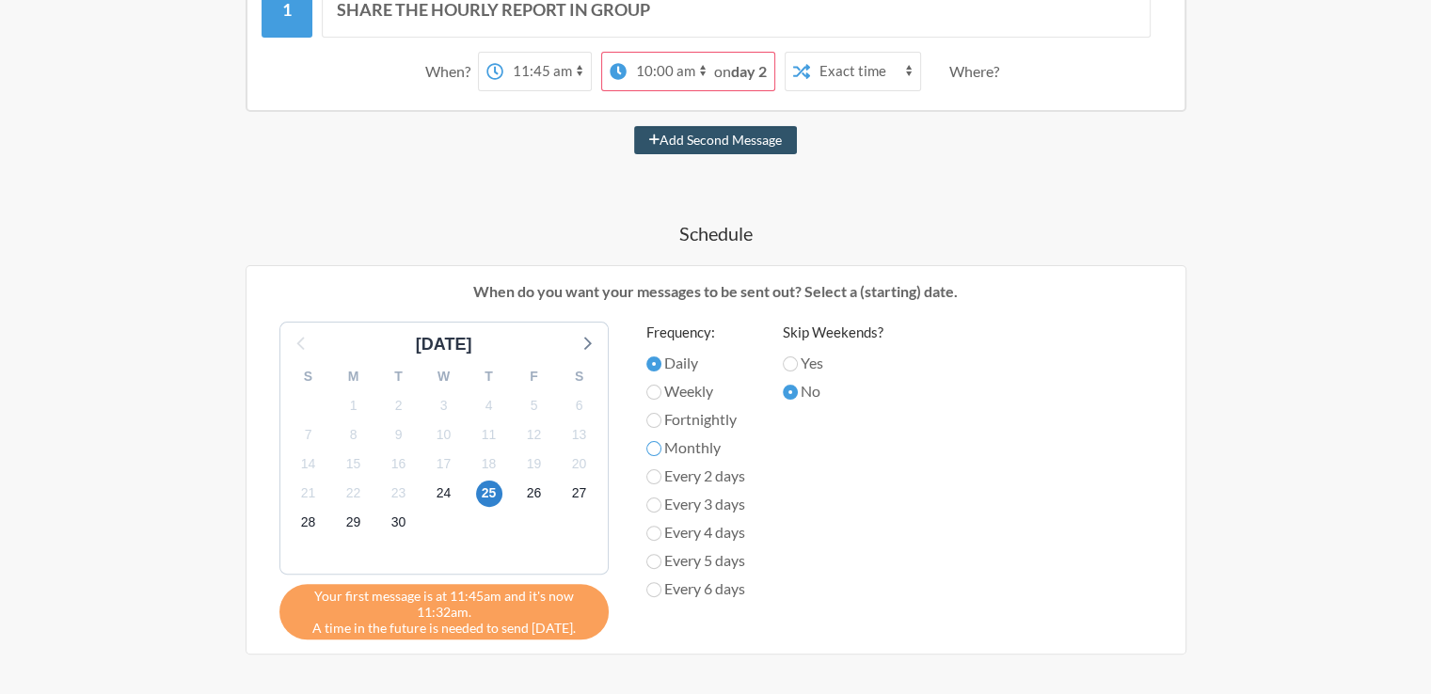
click at [655, 445] on input "Monthly" at bounding box center [653, 448] width 15 height 15
radio input "true"
click at [655, 362] on input "Daily" at bounding box center [653, 363] width 15 height 15
radio input "true"
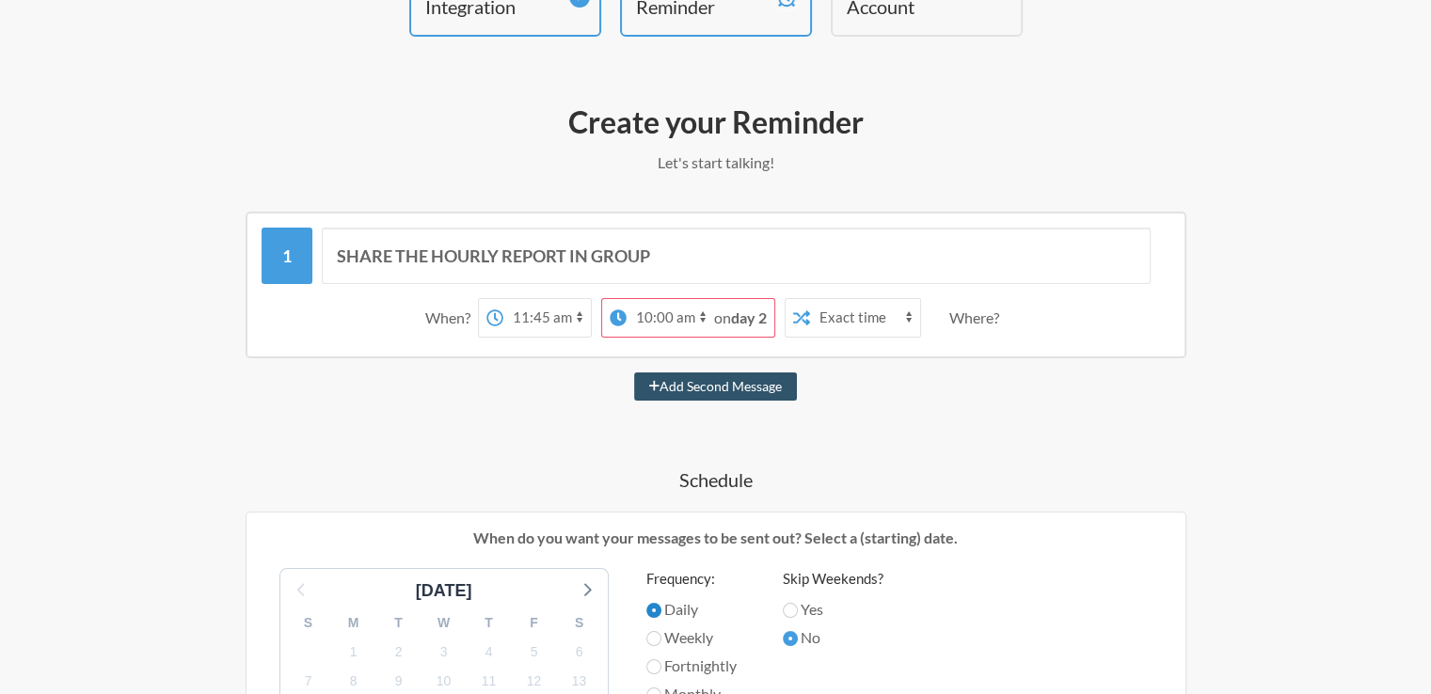
scroll to position [126, 0]
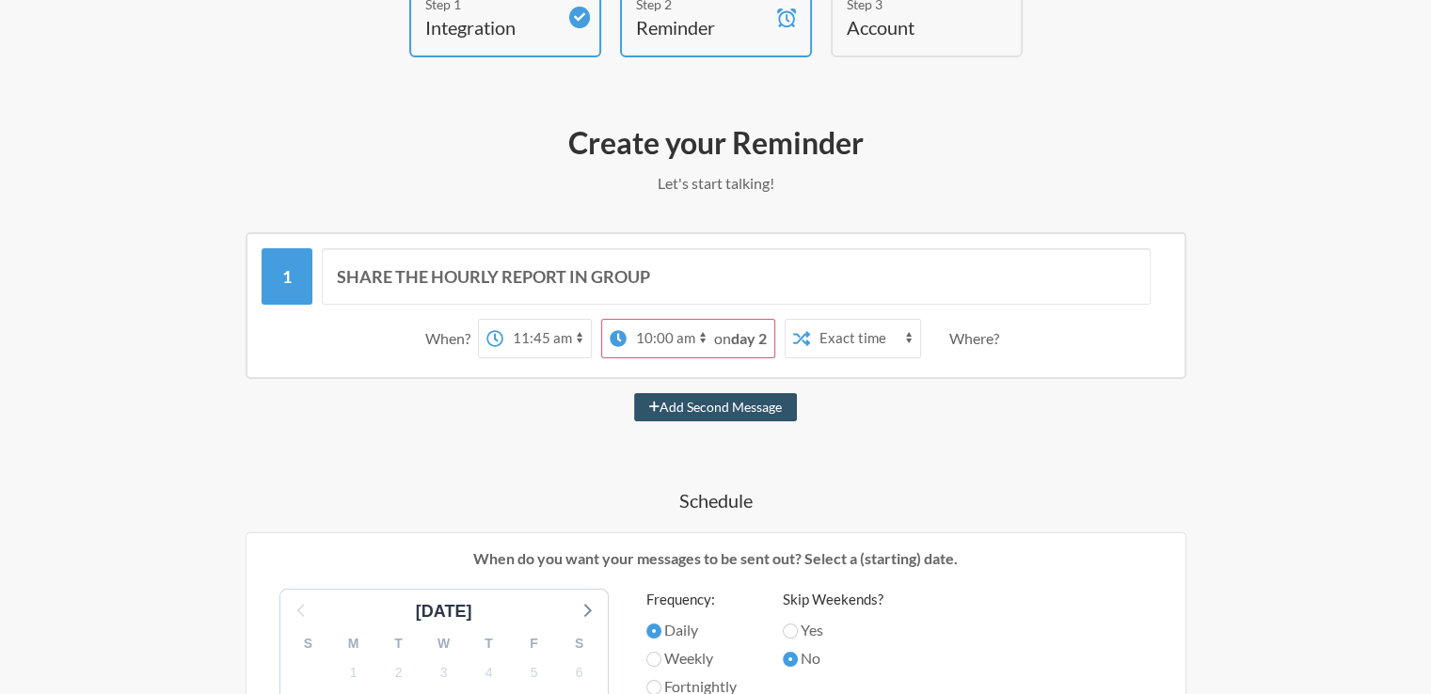
click at [538, 340] on select "12:00 am 12:15 am 12:30 am 12:45 am 1:00 am 1:15 am 1:30 am 1:45 am 2:00 am 2:1…" at bounding box center [546, 339] width 87 height 38
select select "09:00:00"
click at [532, 320] on select "12:00 am 12:15 am 12:30 am 12:45 am 1:00 am 1:15 am 1:30 am 1:45 am 2:00 am 2:1…" at bounding box center [546, 339] width 87 height 38
click at [717, 407] on button "Add Second Message" at bounding box center [715, 407] width 163 height 28
select select "10:00:00"
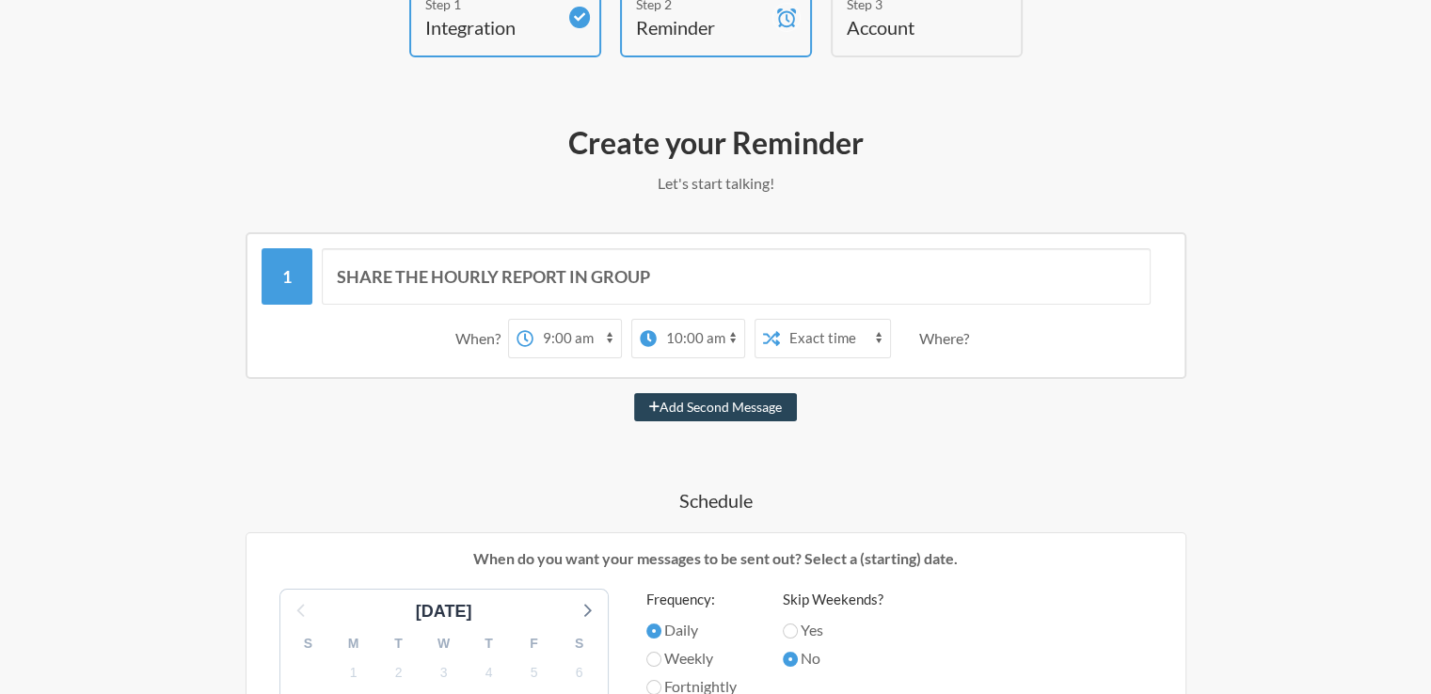
select select "11:00:00"
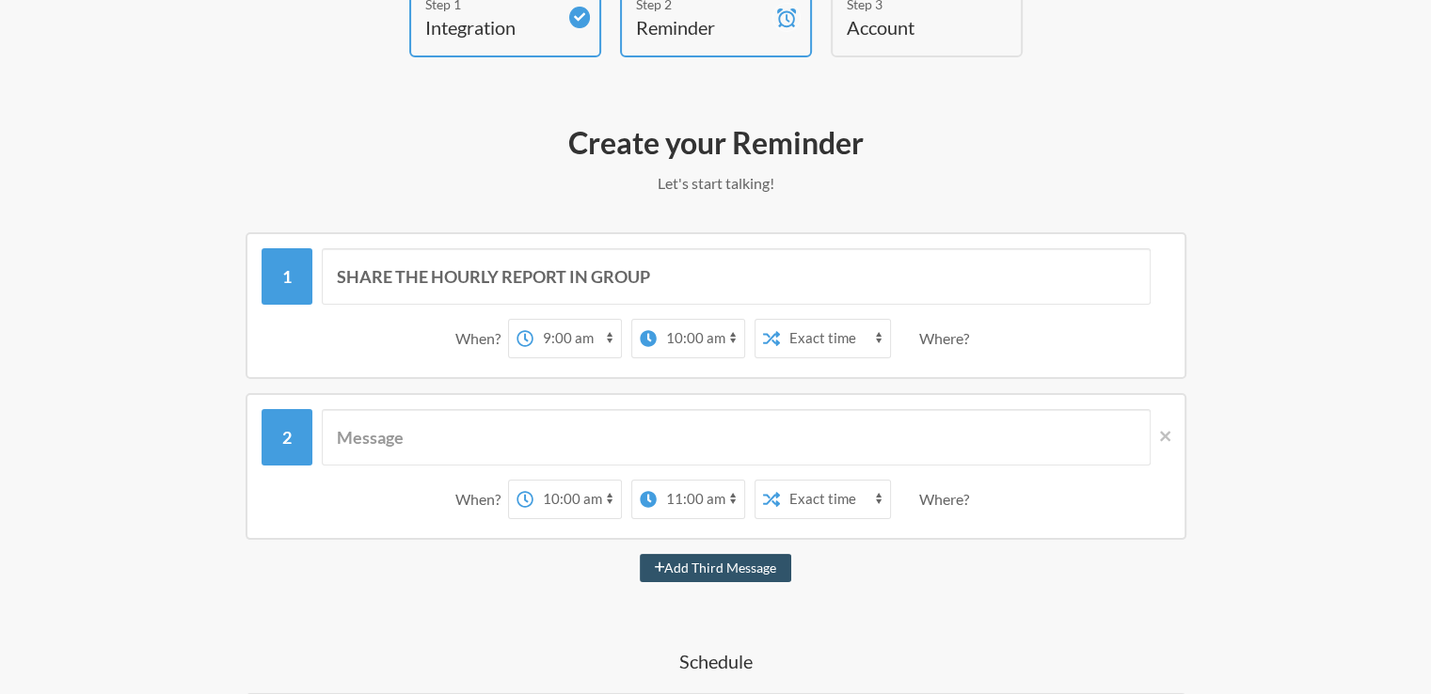
scroll to position [222, 0]
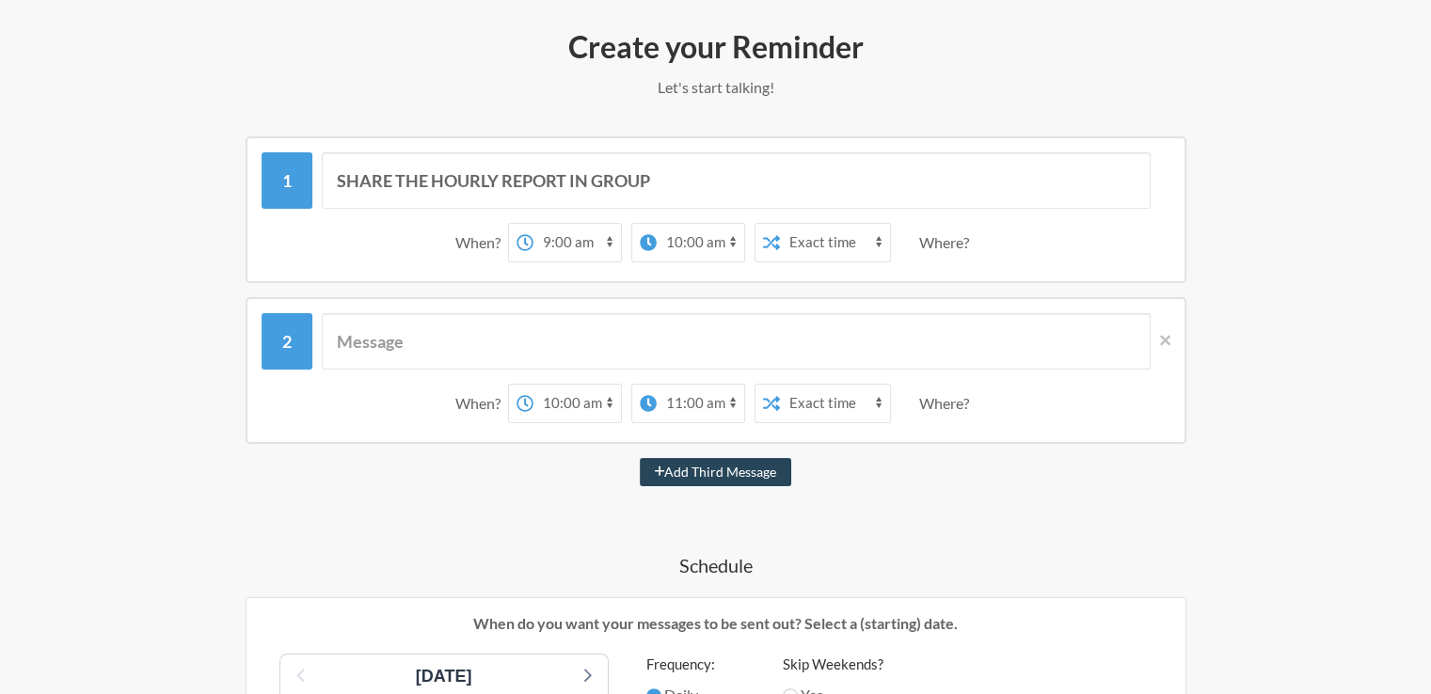
click at [711, 467] on button "Add Third Message" at bounding box center [716, 472] width 152 height 28
select select "11:00:00"
select select "12:00:00"
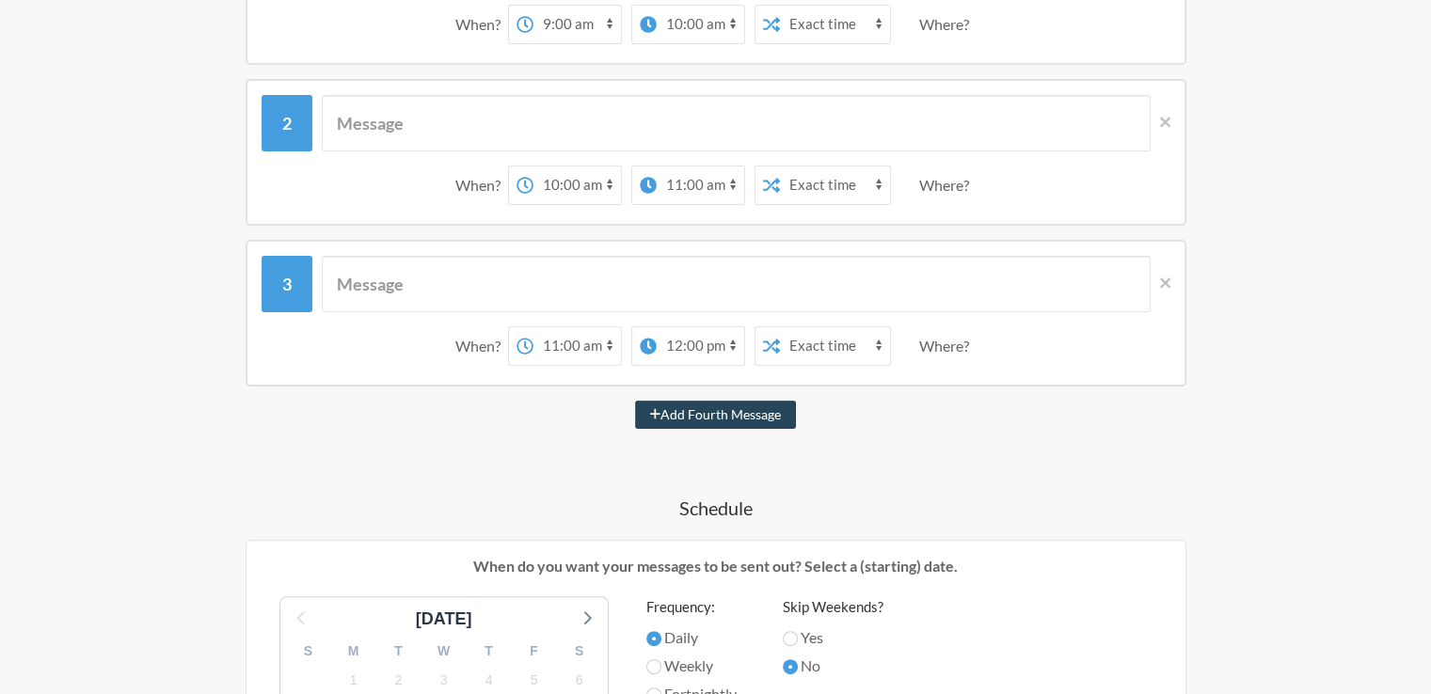
click at [709, 419] on button "Add Fourth Message" at bounding box center [715, 415] width 161 height 28
select select "12:00:00"
select select "13:00:00"
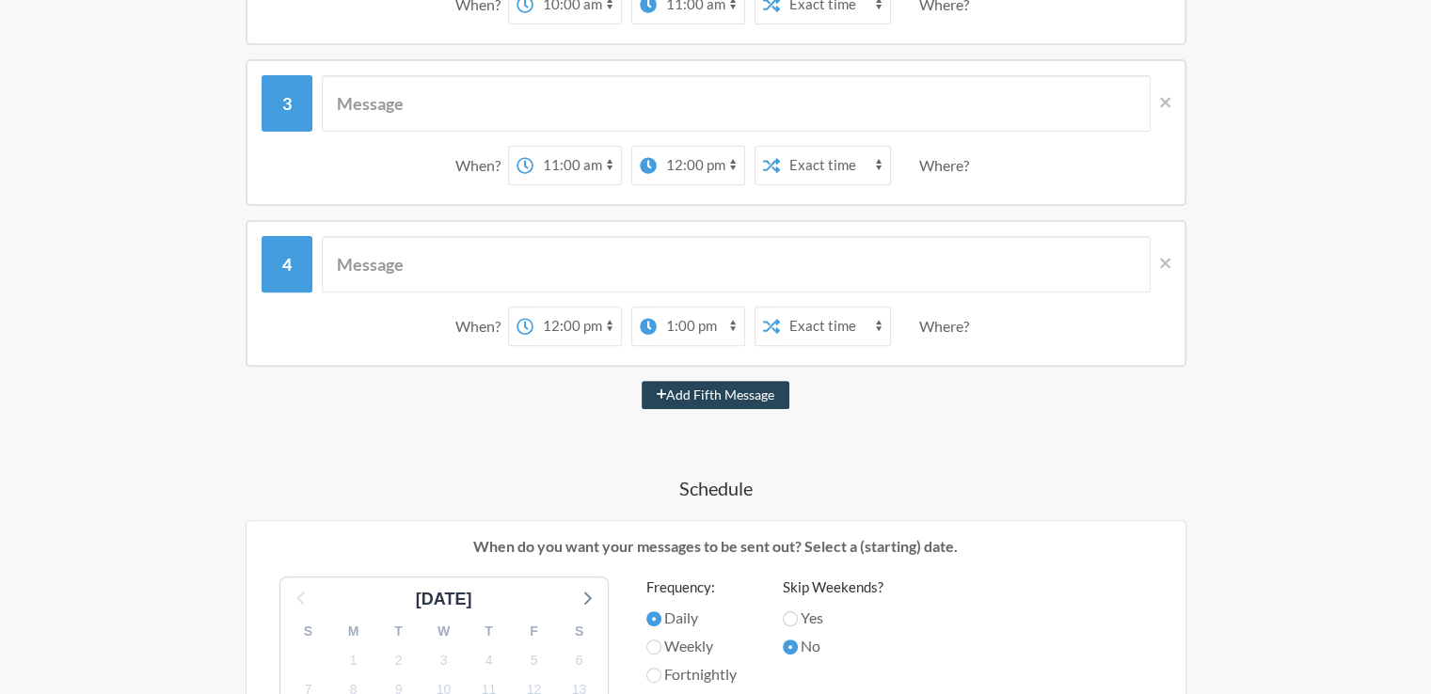
click at [712, 390] on button "Add Fifth Message" at bounding box center [715, 395] width 149 height 28
select select "13:00:00"
select select "14:00:00"
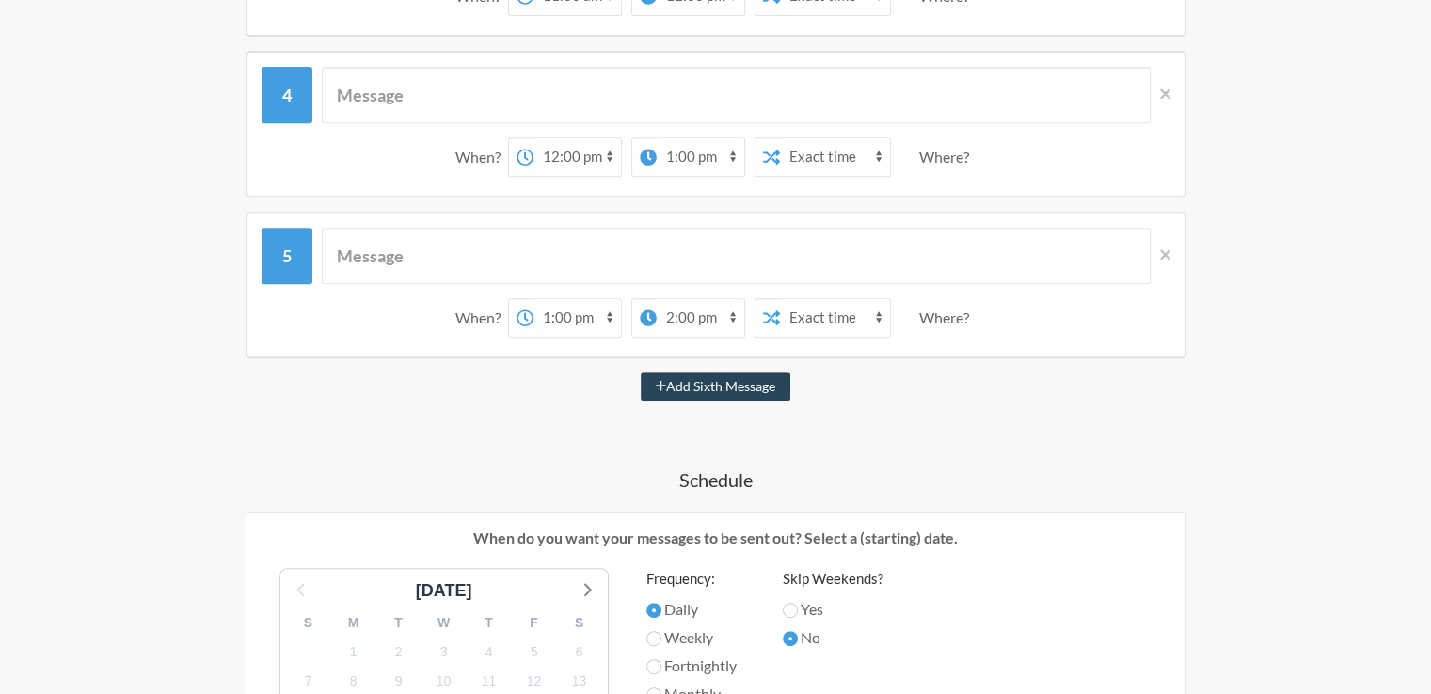
click at [716, 381] on button "Add Sixth Message" at bounding box center [716, 386] width 150 height 28
select select "14:00:00"
select select "15:00:00"
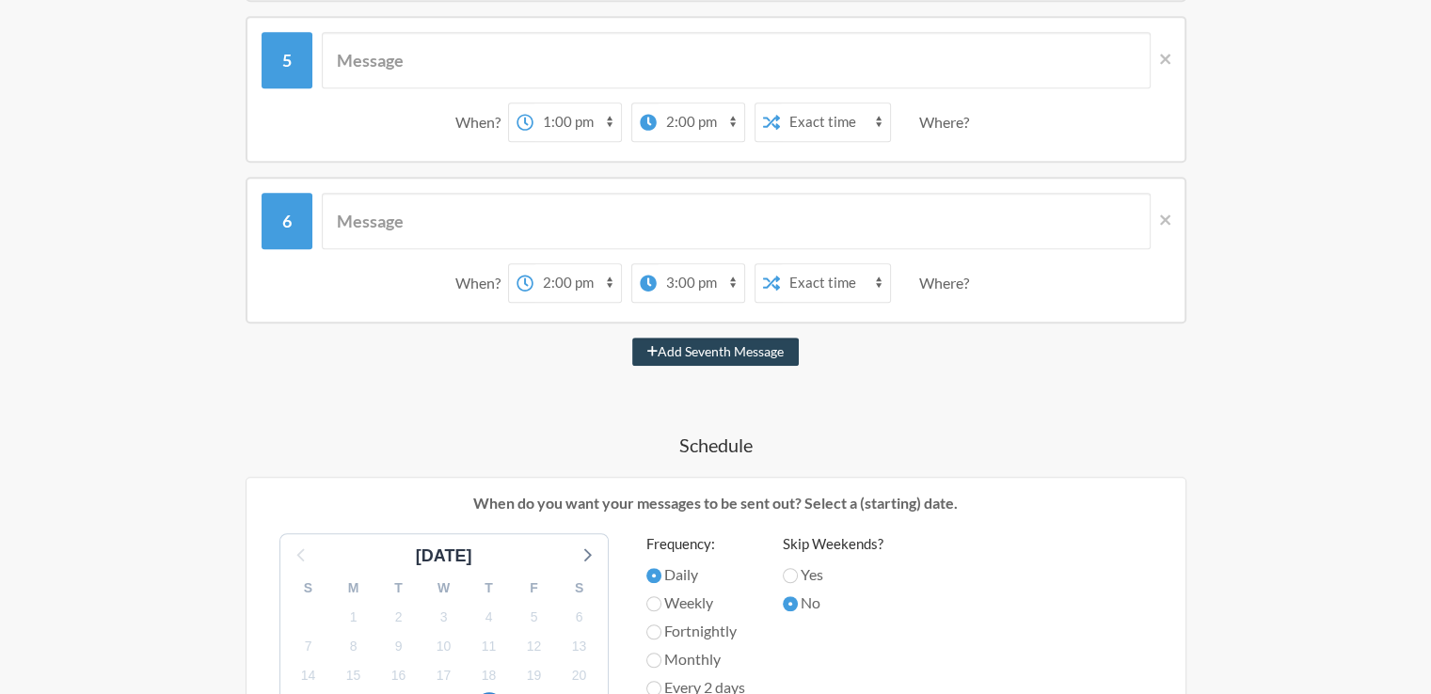
click at [717, 351] on button "Add Seventh Message" at bounding box center [715, 352] width 166 height 28
select select "15:00:00"
select select "16:00:00"
click at [719, 344] on button "Add Eight Message" at bounding box center [716, 351] width 150 height 28
select select "16:00:00"
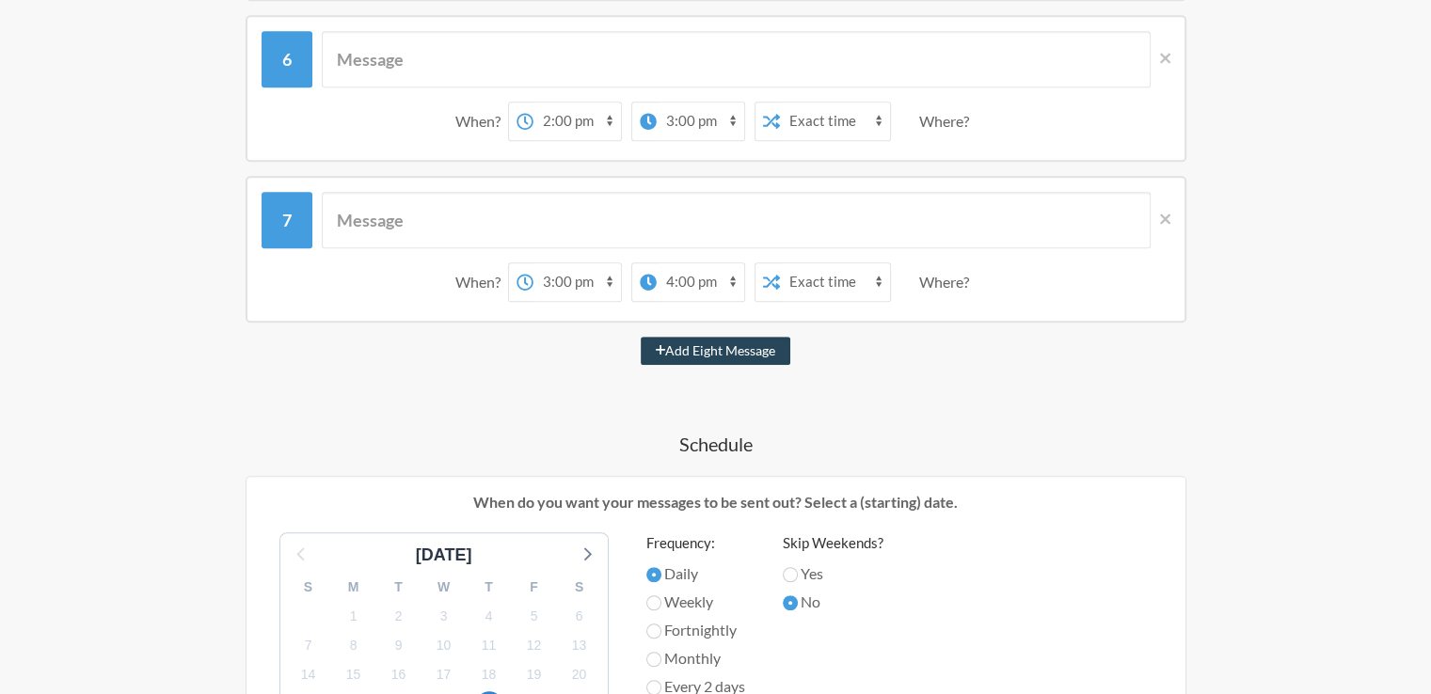
select select "17:00:00"
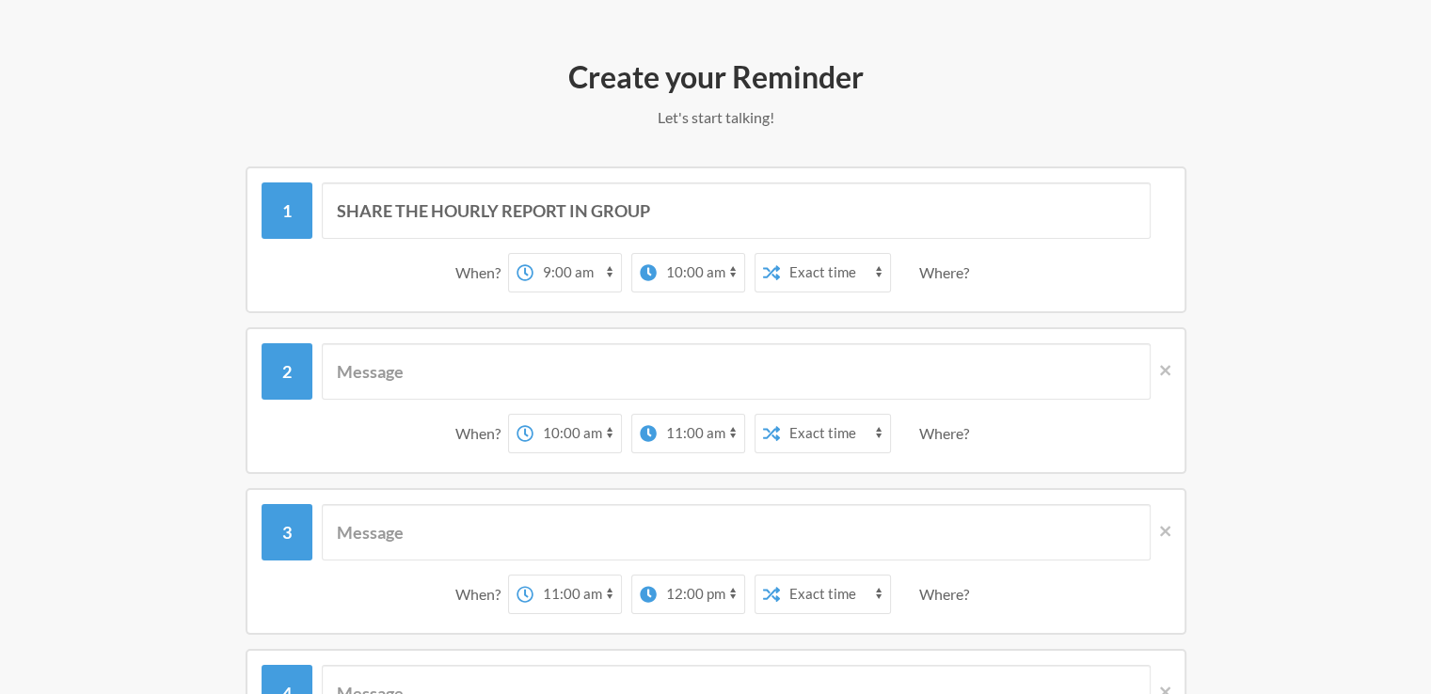
scroll to position [187, 0]
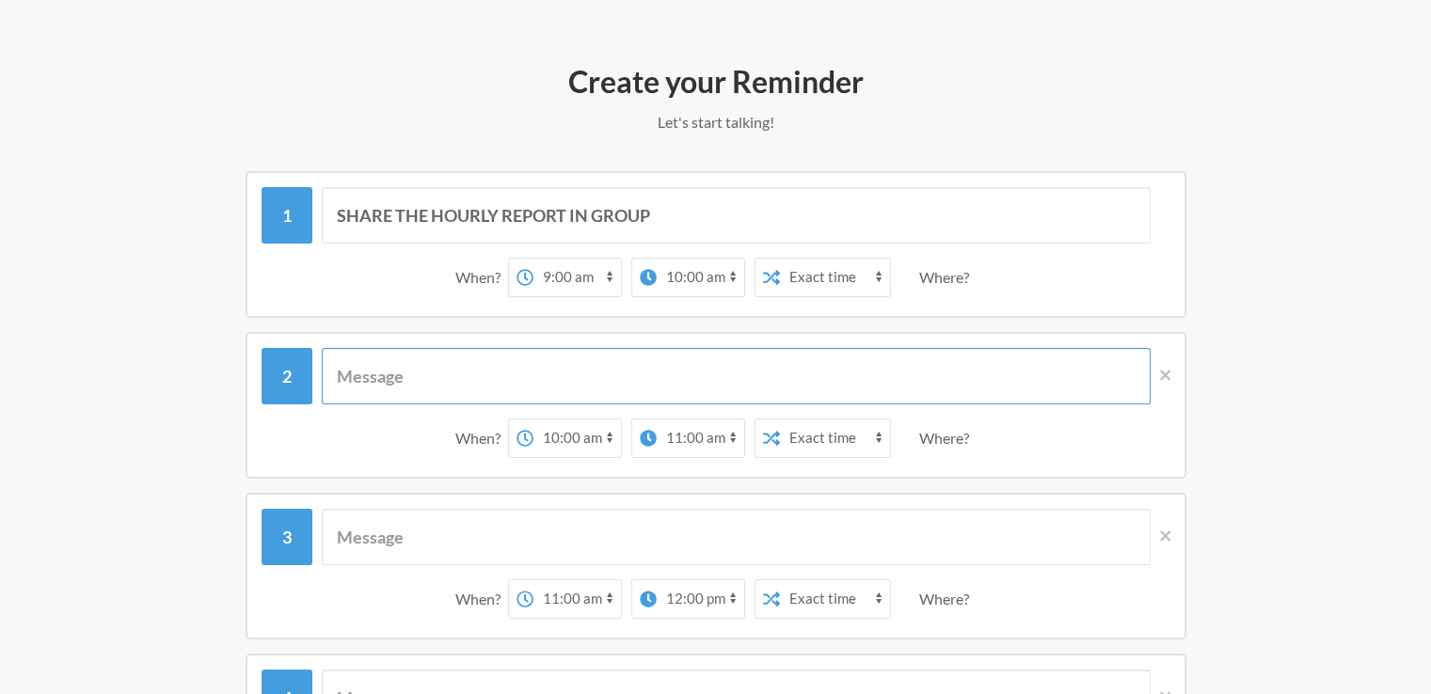
click at [437, 377] on input "text" at bounding box center [736, 376] width 829 height 56
paste input "SHARE THE HOURLY REPORT IN GROUP"
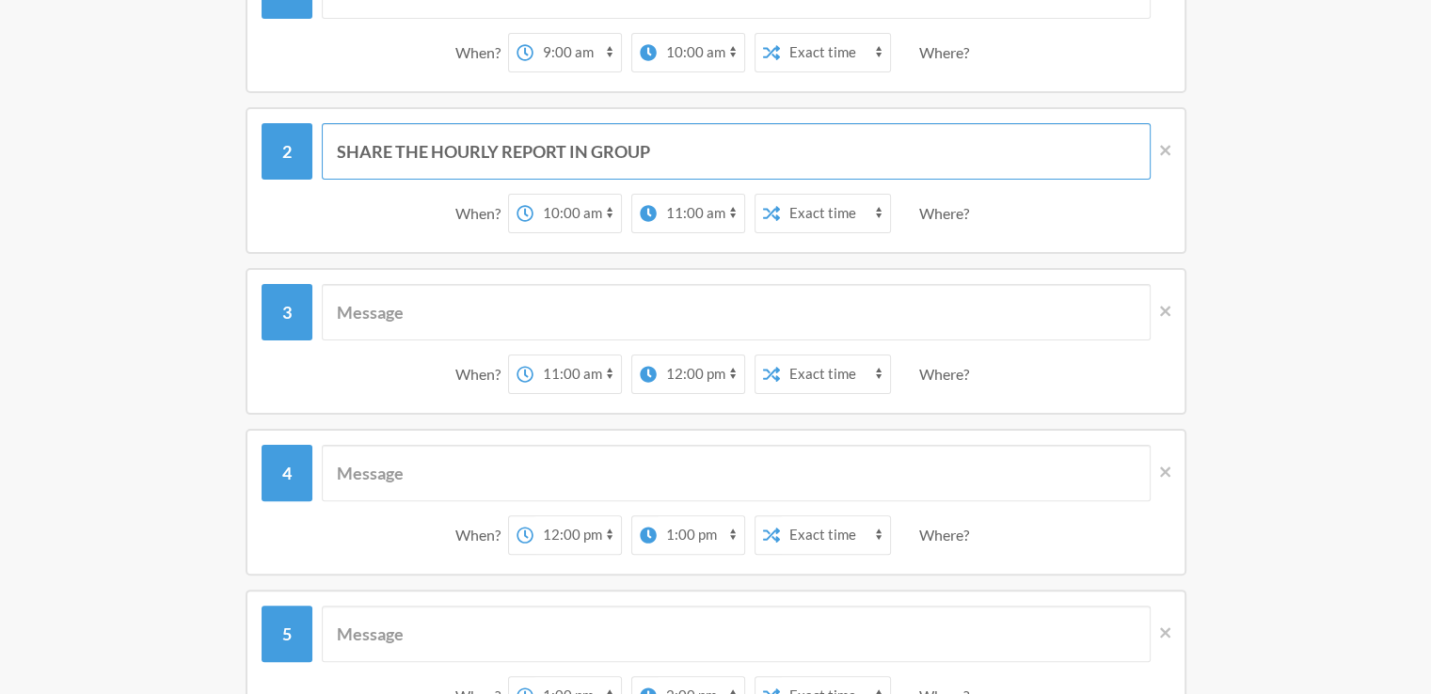
scroll to position [413, 0]
type input "SHARE THE HOURLY REPORT IN GROUP"
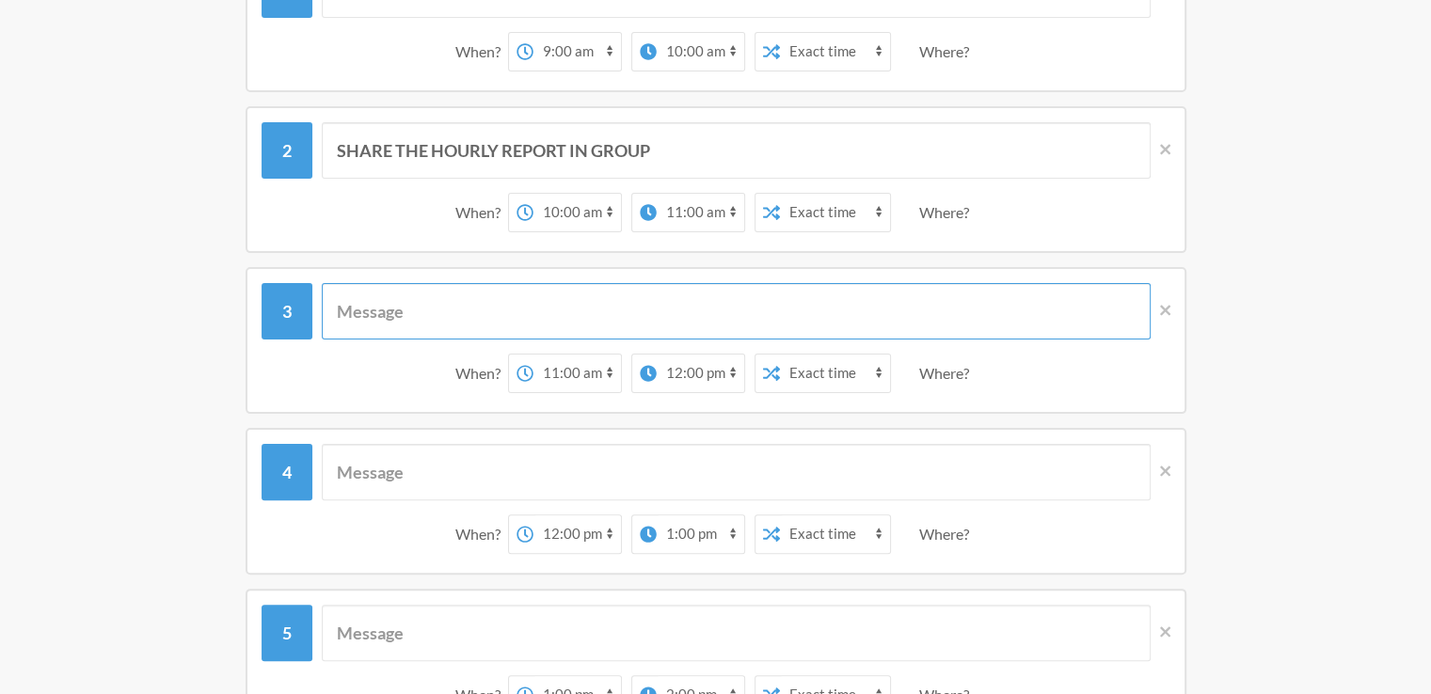
click at [448, 302] on input "text" at bounding box center [736, 311] width 829 height 56
paste input "SHARE THE HOURLY REPORT IN GROUP"
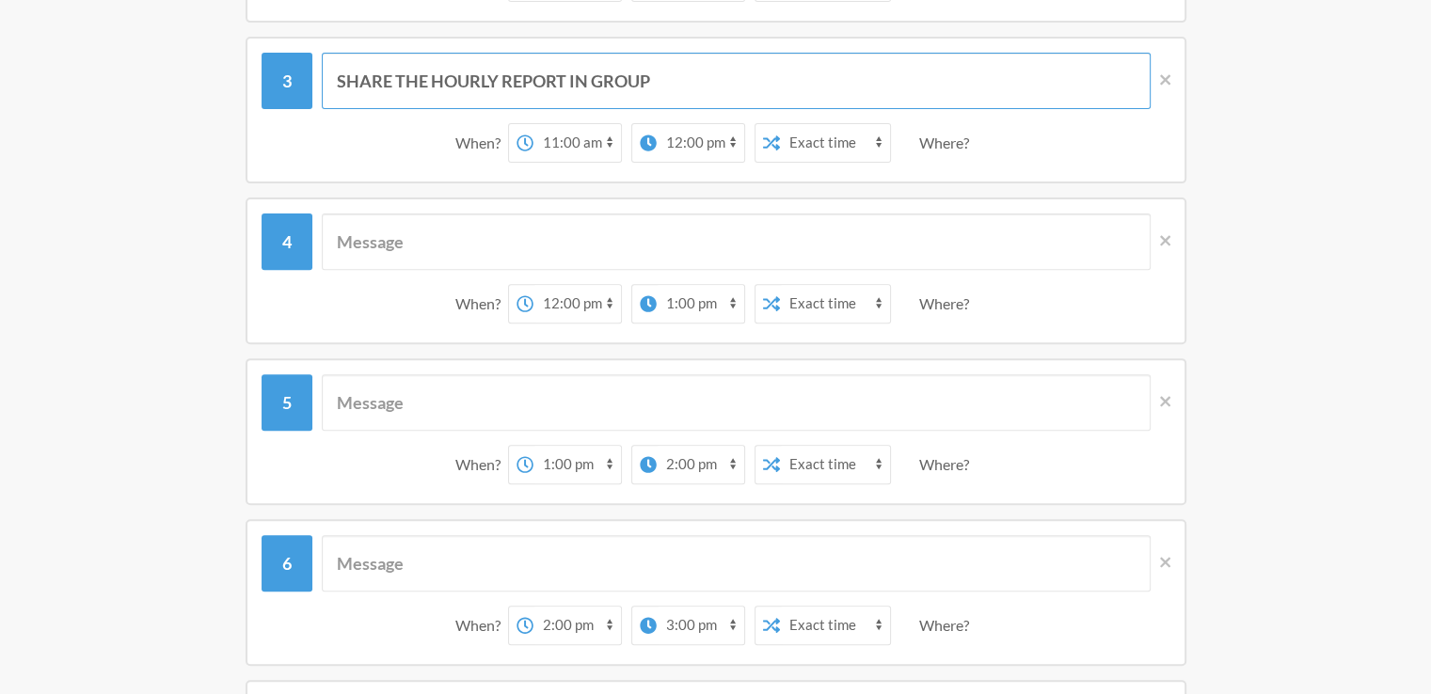
scroll to position [651, 0]
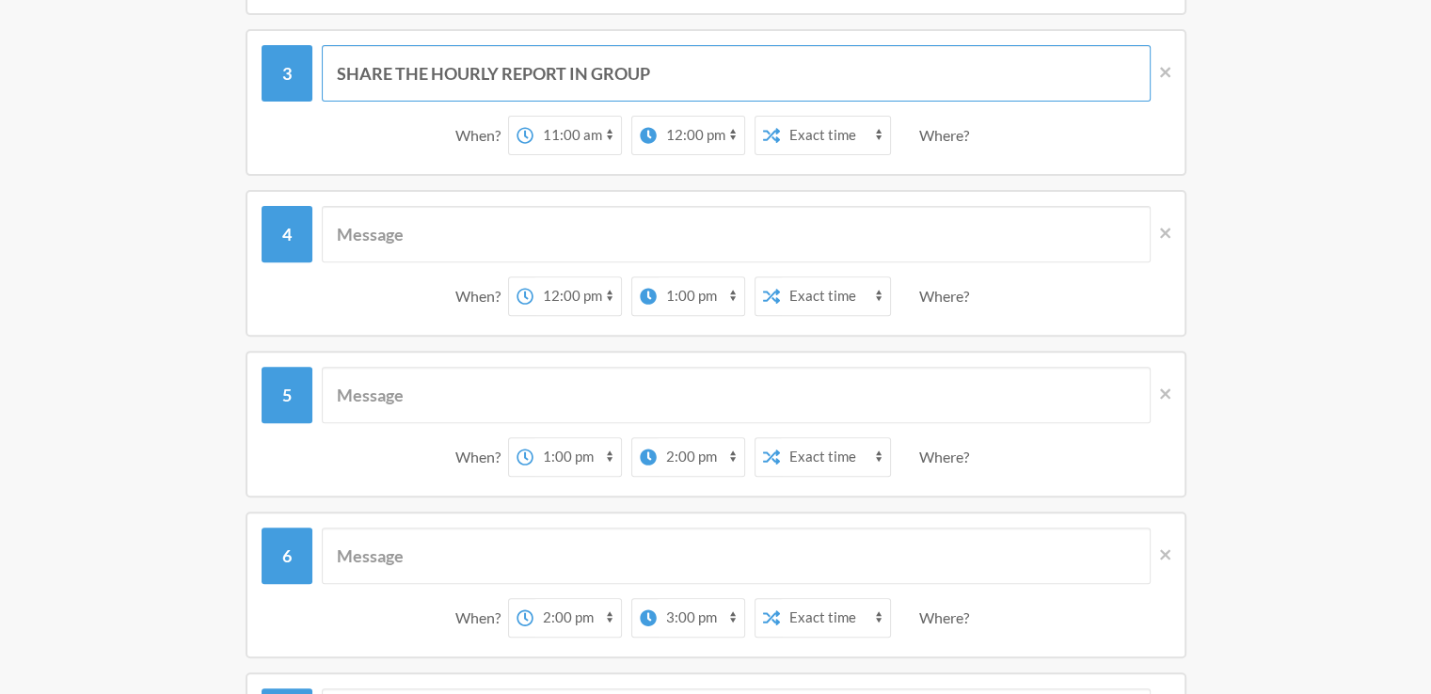
type input "SHARE THE HOURLY REPORT IN GROUP"
click at [463, 234] on input "text" at bounding box center [736, 234] width 829 height 56
paste input "SHARE THE HOURLY REPORT IN GROUP"
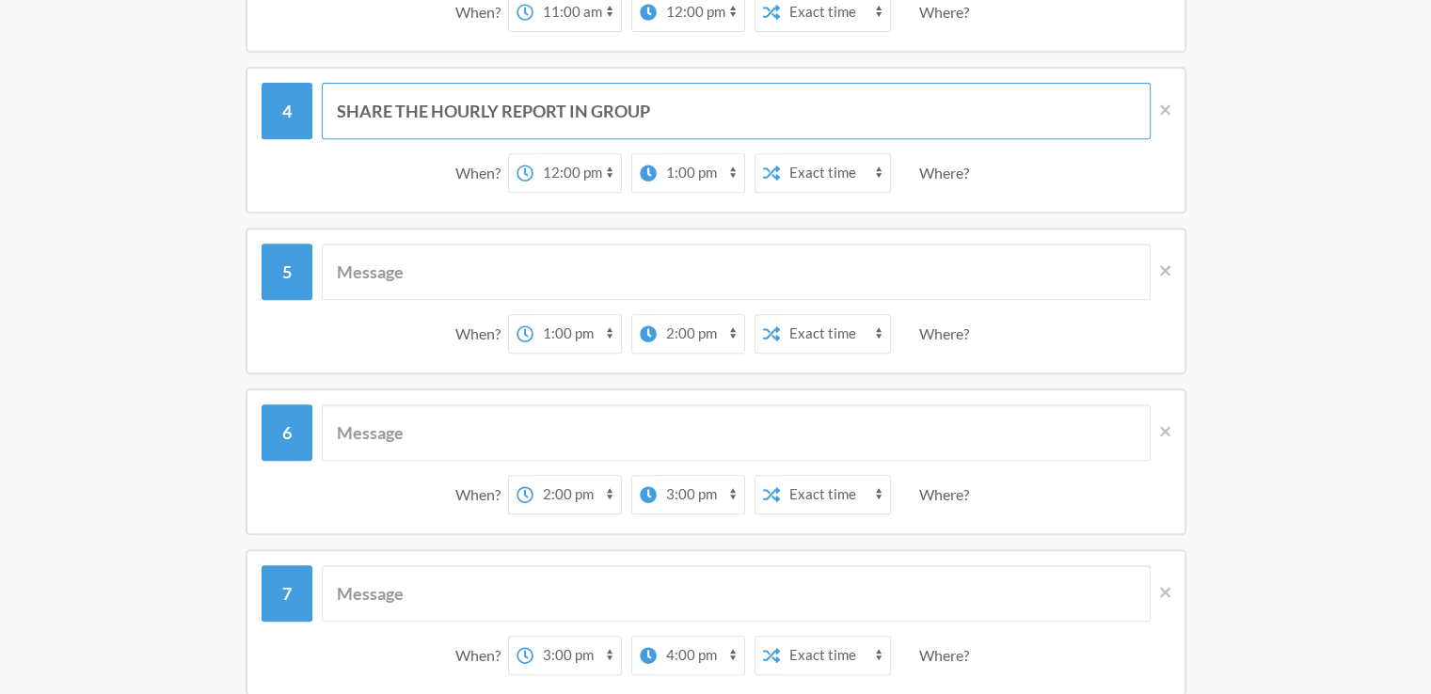
scroll to position [775, 0]
type input "SHARE THE HOURLY REPORT IN GROUP"
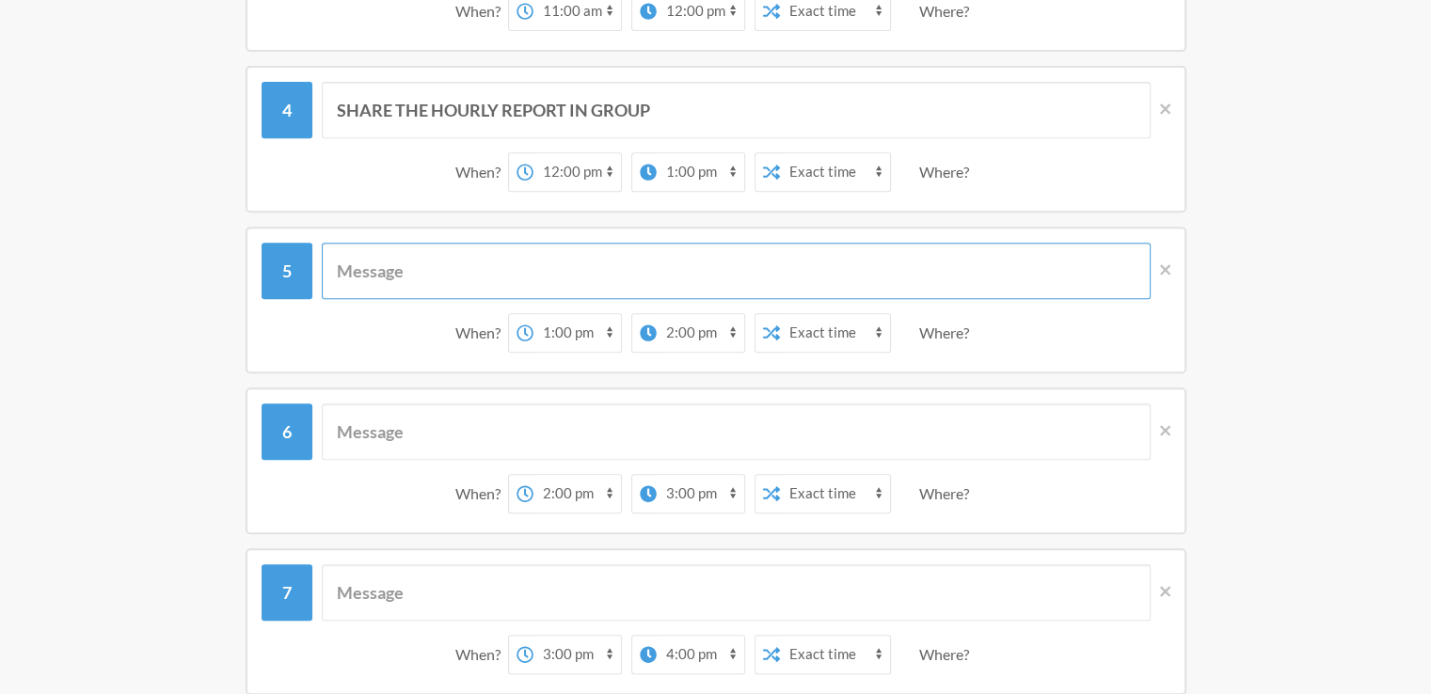
click at [464, 278] on input "text" at bounding box center [736, 271] width 829 height 56
paste input "SHARE THE HOURLY REPORT IN GROUP"
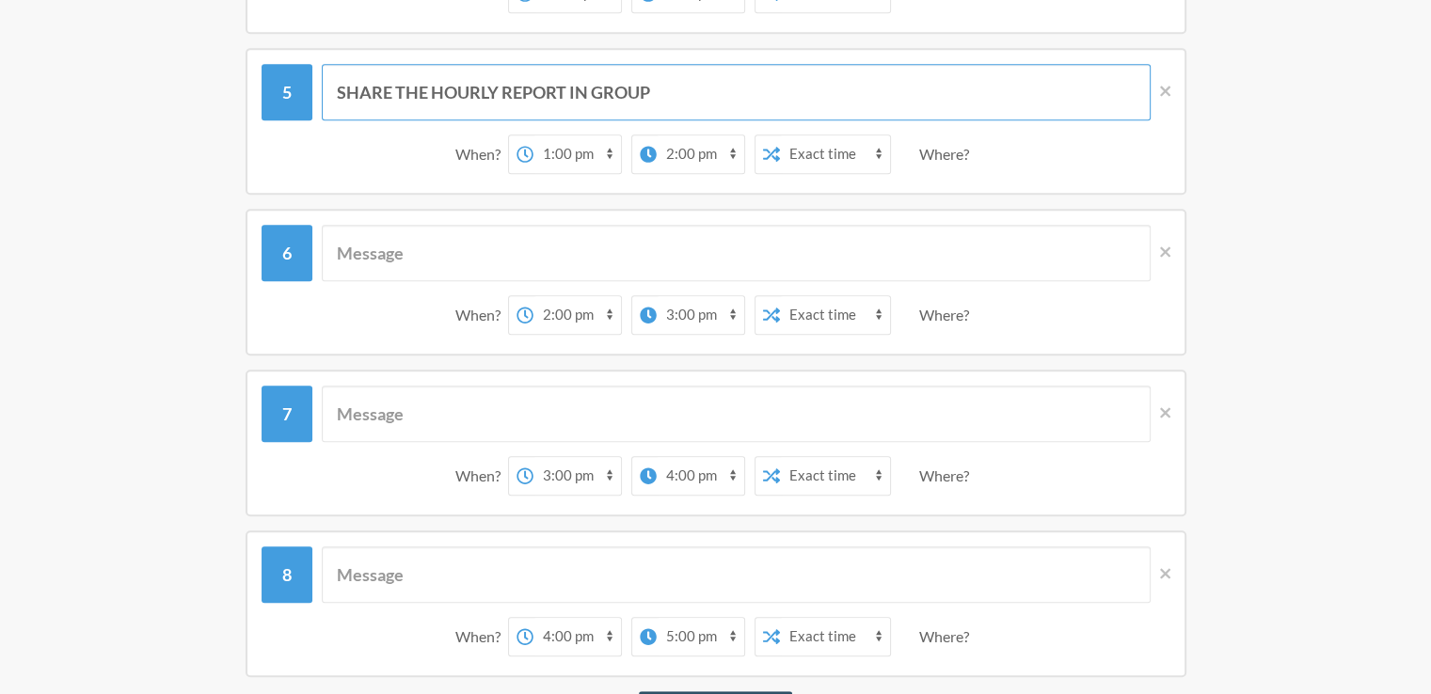
scroll to position [956, 0]
type input "SHARE THE HOURLY REPORT IN GROUP"
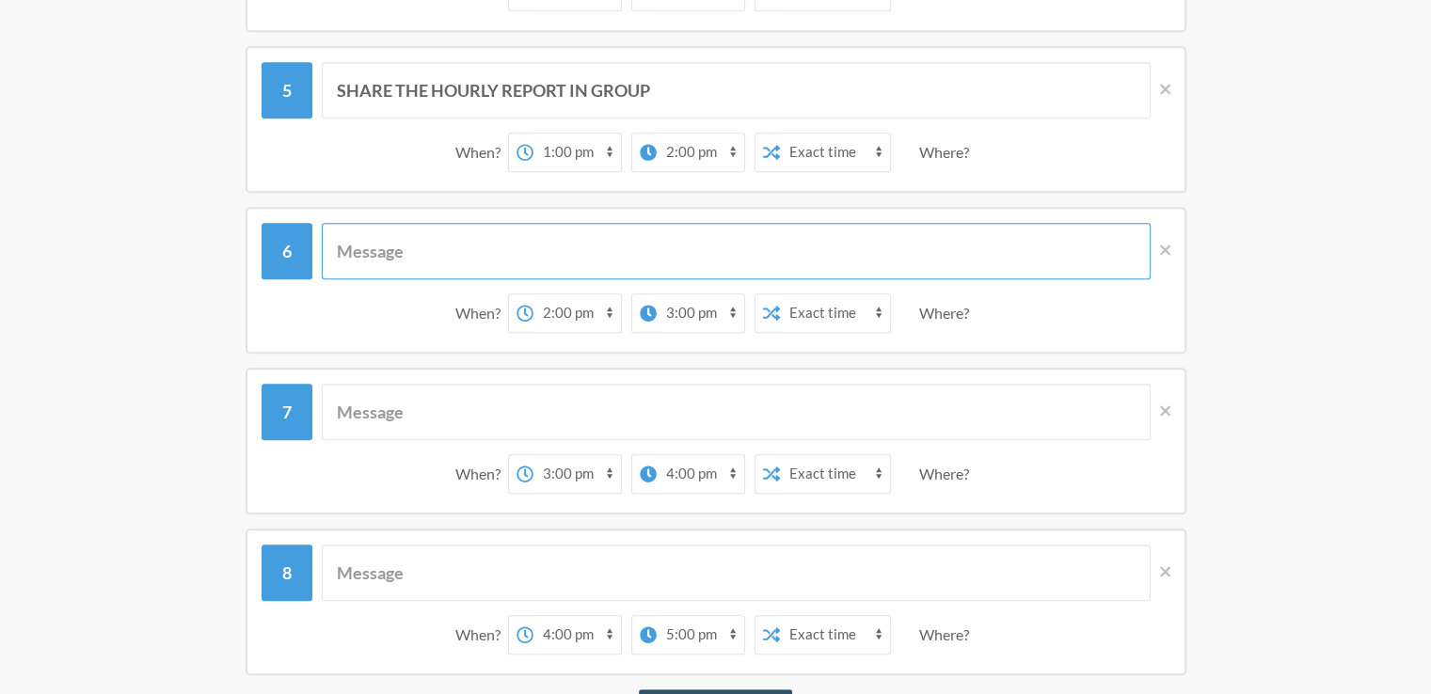
click at [467, 257] on input "text" at bounding box center [736, 251] width 829 height 56
paste input "SHARE THE HOURLY REPORT IN GROUP"
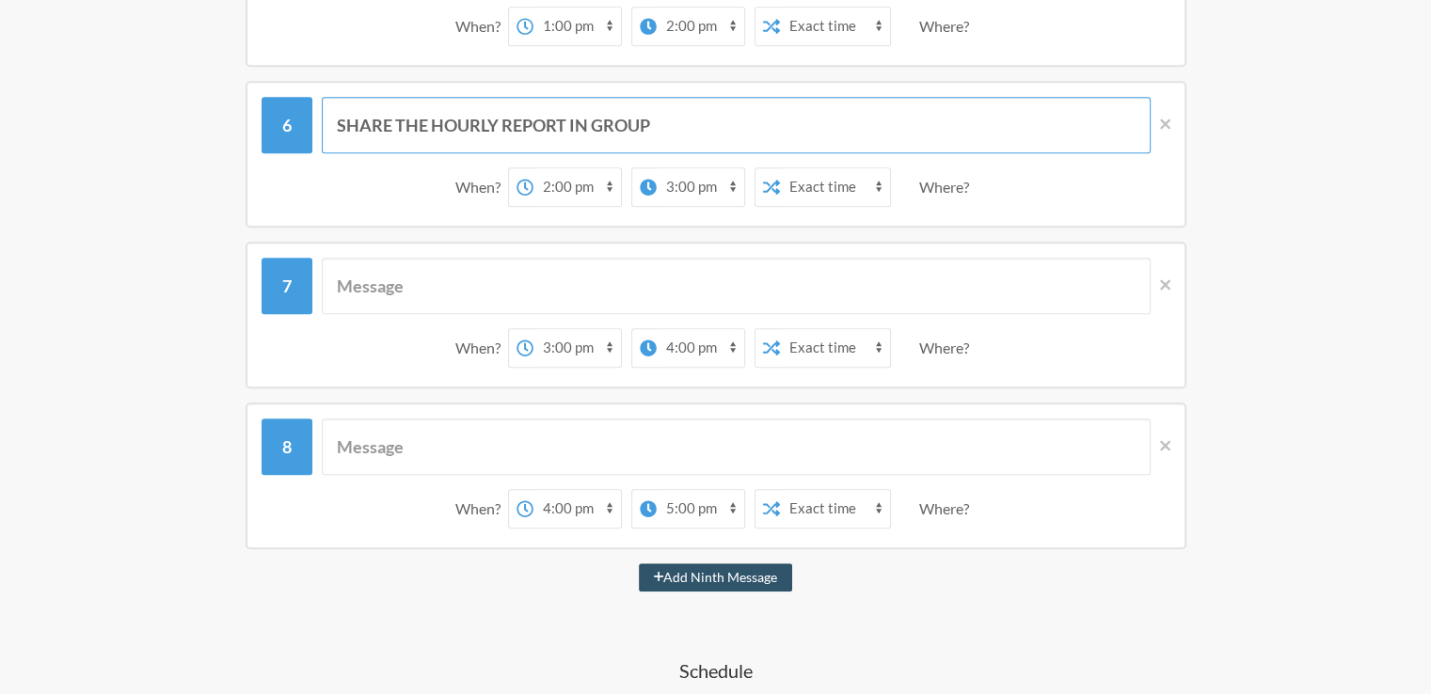
scroll to position [1099, 0]
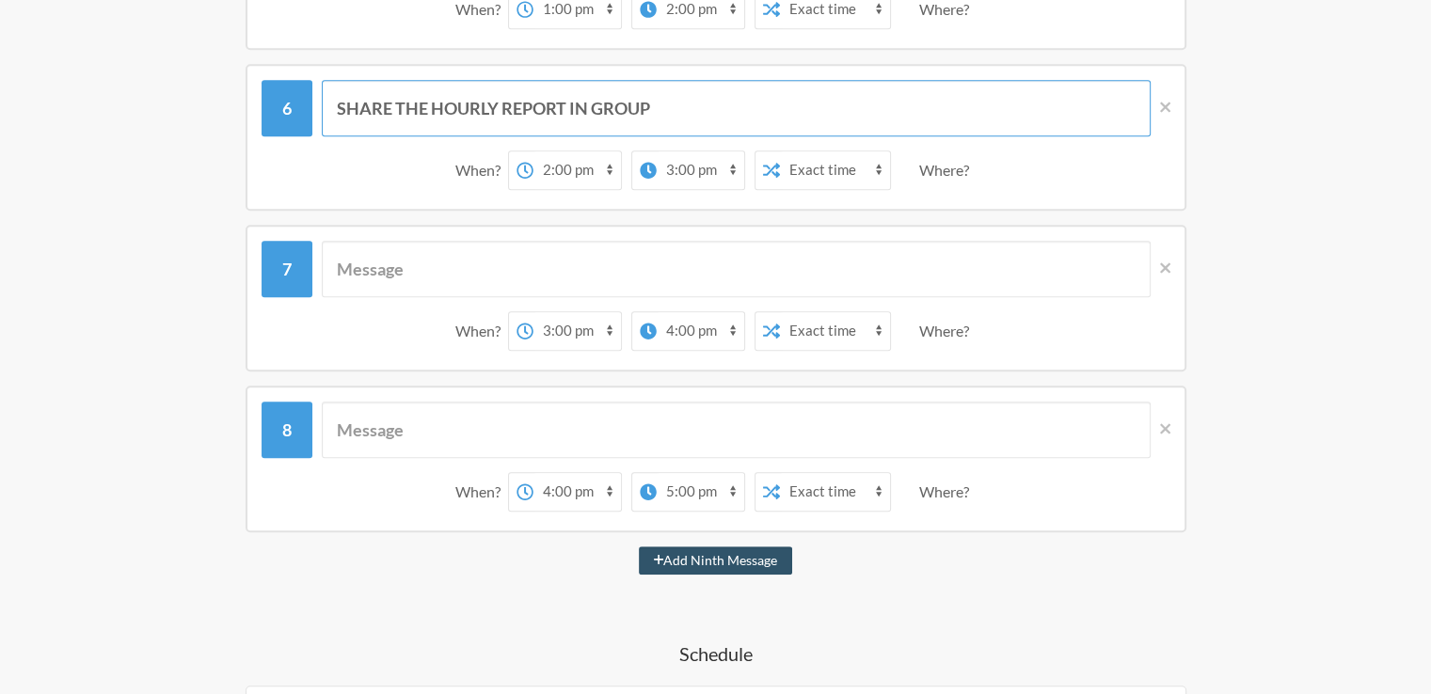
type input "SHARE THE HOURLY REPORT IN GROUP"
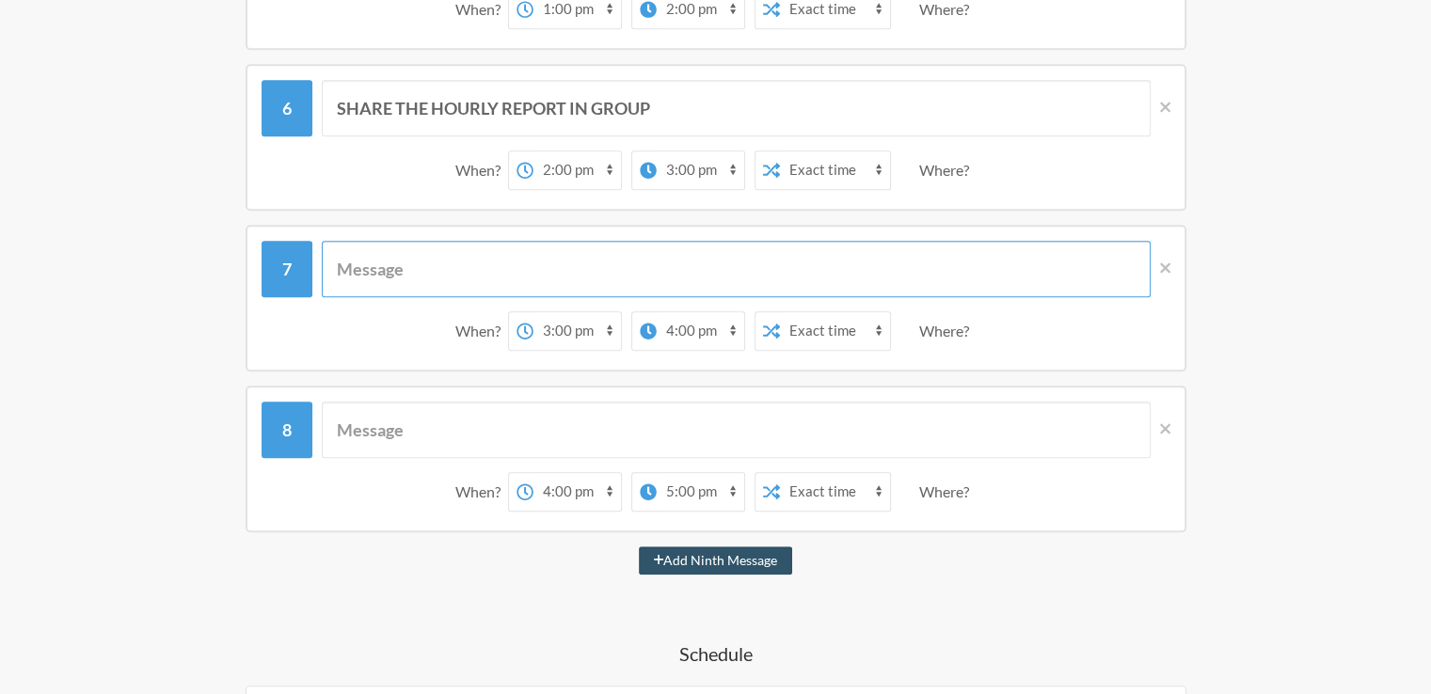
click at [469, 246] on input "text" at bounding box center [736, 269] width 829 height 56
paste input "SHARE THE HOURLY REPORT IN GROUP"
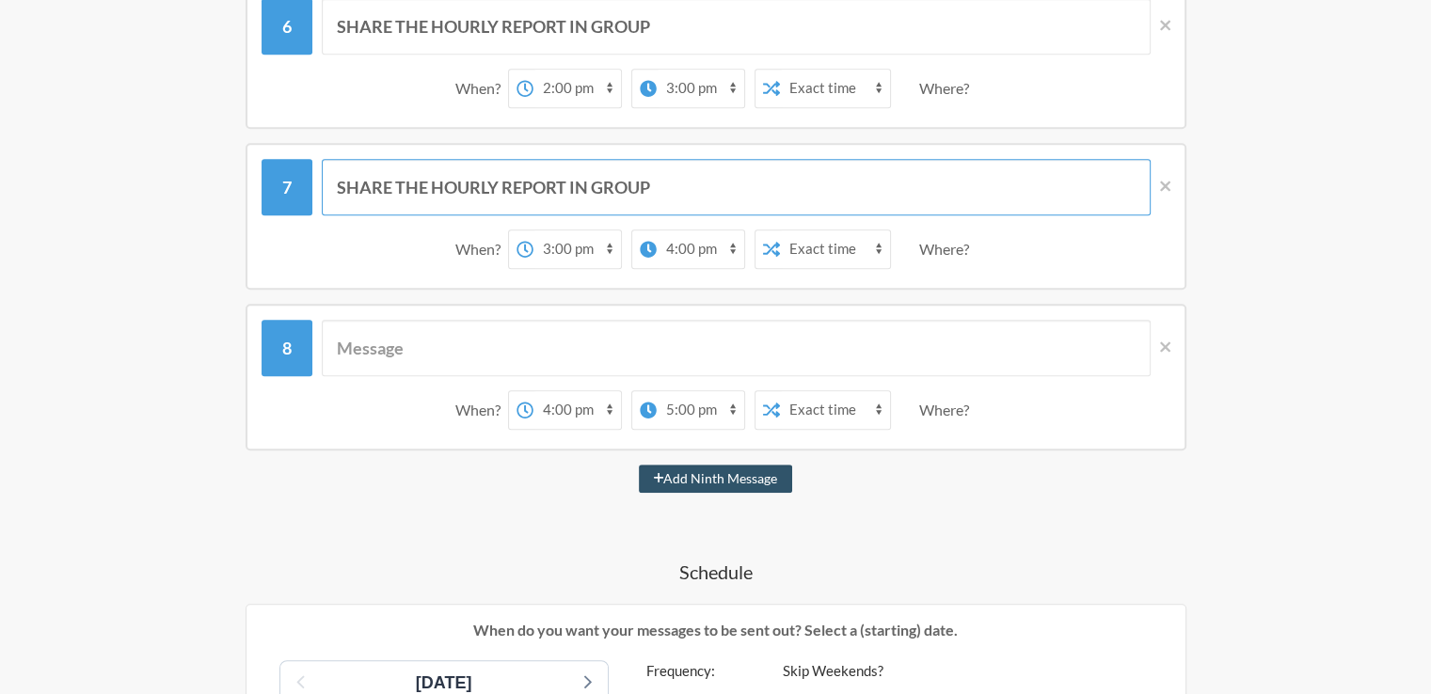
scroll to position [1196, 0]
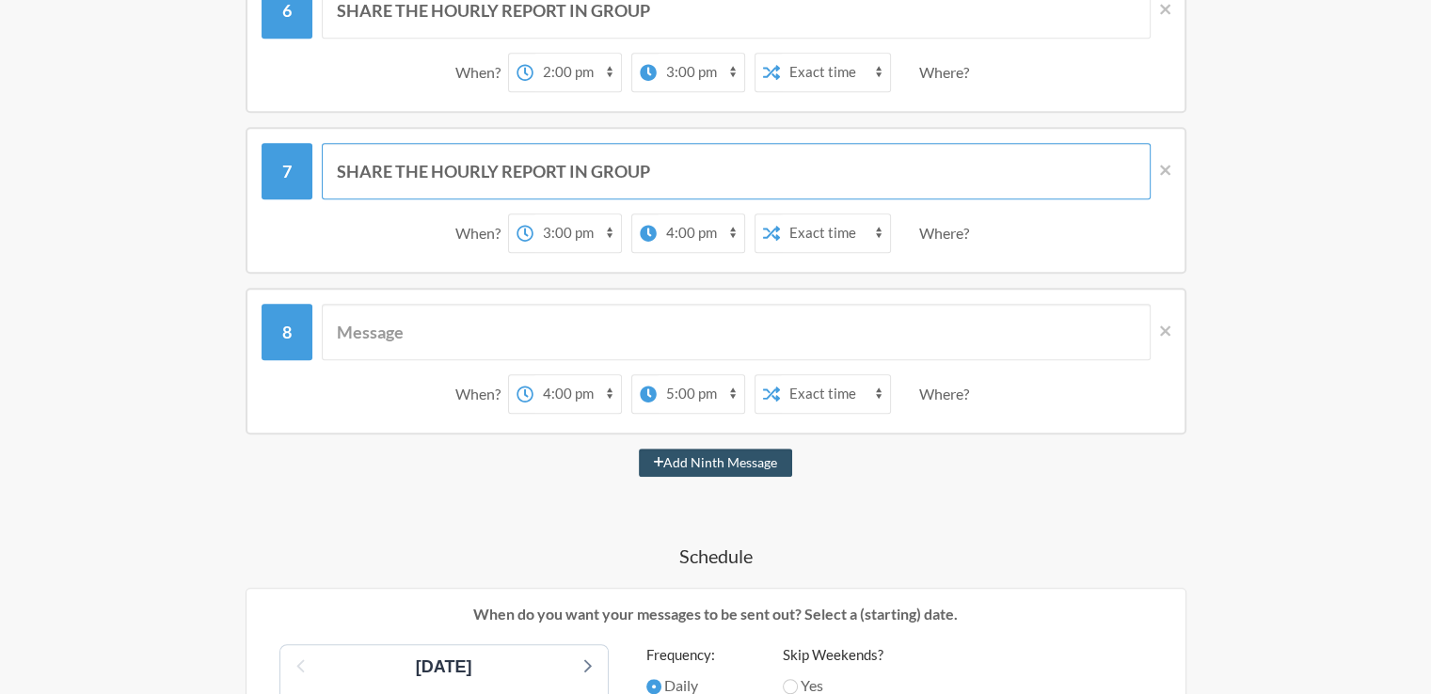
type input "SHARE THE HOURLY REPORT IN GROUP"
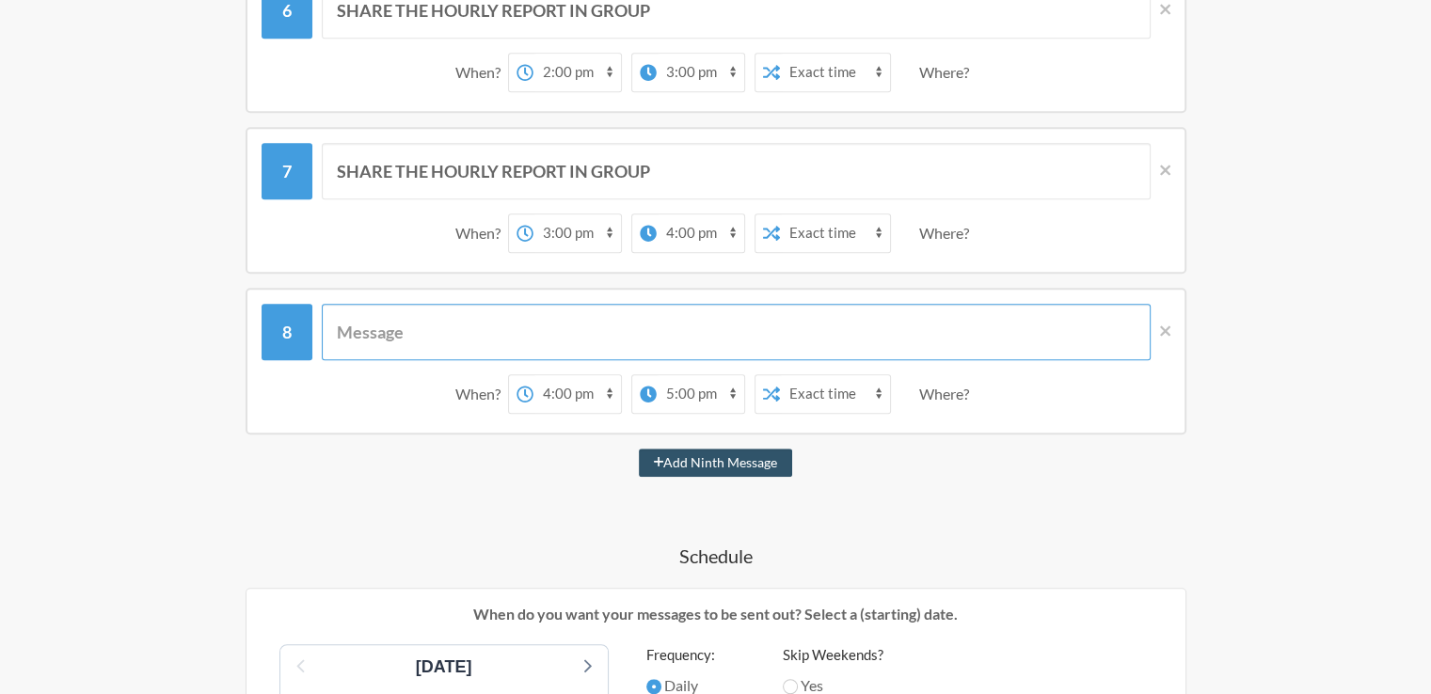
click at [456, 319] on input "text" at bounding box center [736, 332] width 829 height 56
paste input "SHARE THE HOURLY REPORT IN GROUP"
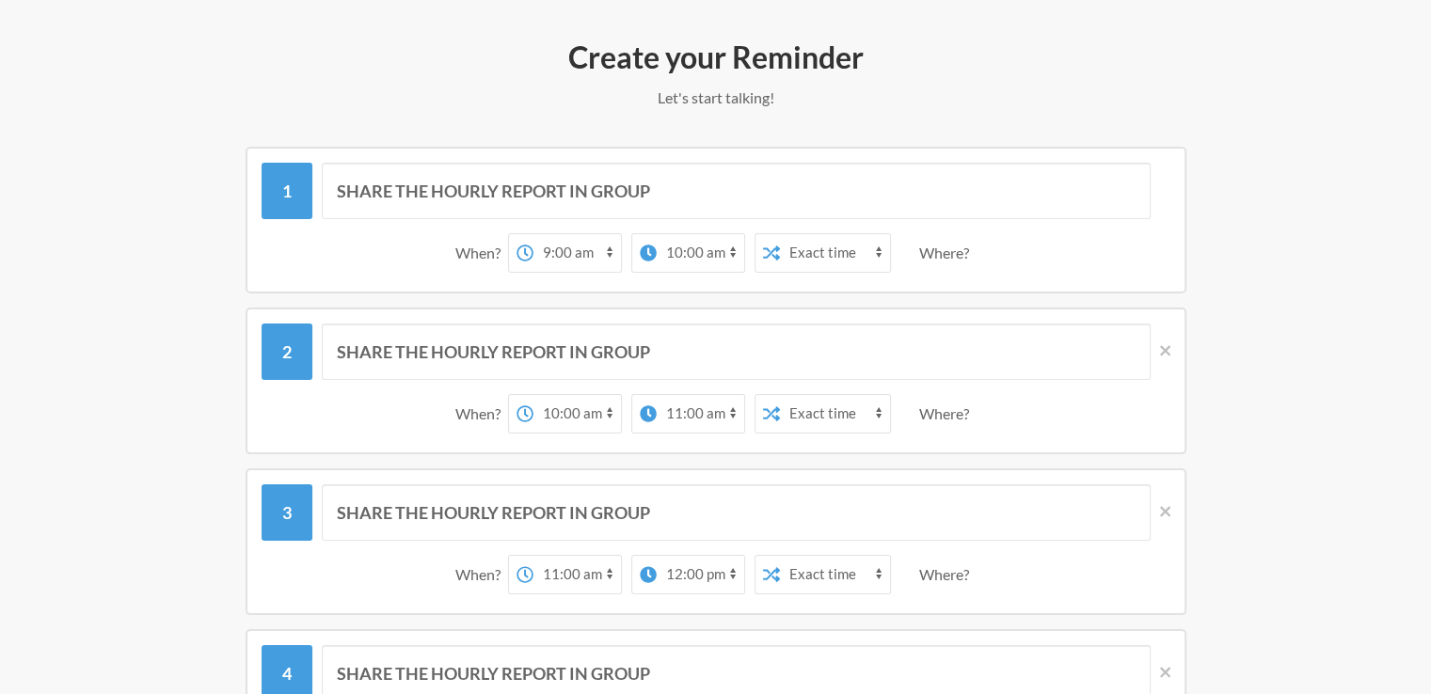
scroll to position [211, 0]
type input "SHARE THE HOURLY REPORT IN GROUP"
click at [709, 360] on input "SHARE THE HOURLY REPORT IN GROUP" at bounding box center [736, 353] width 829 height 56
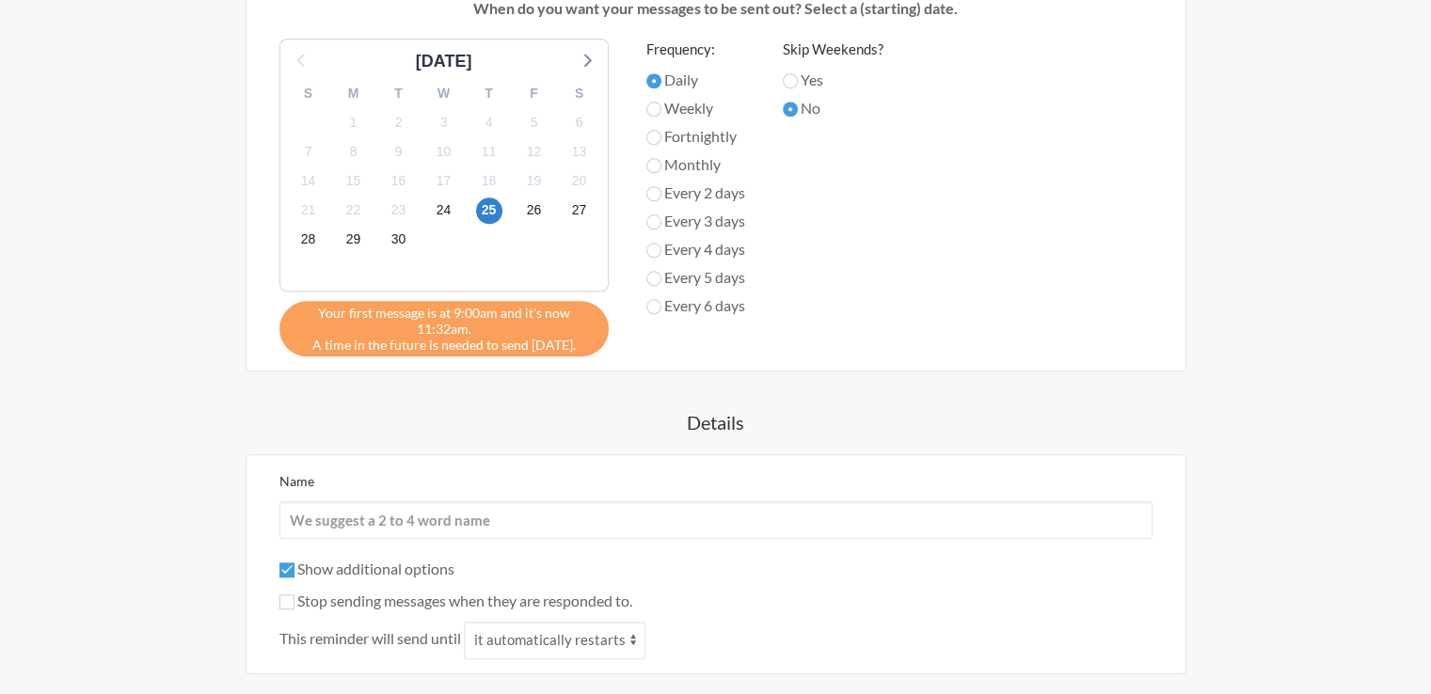
scroll to position [2018, 0]
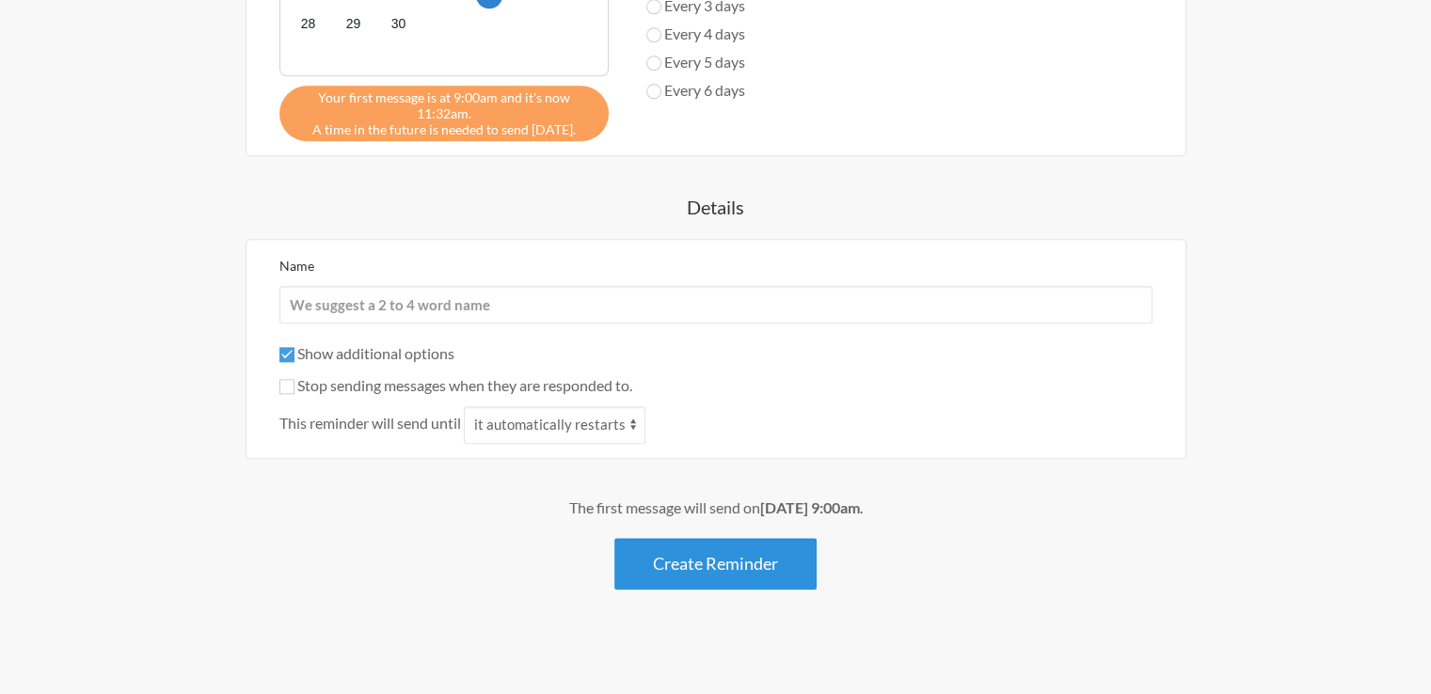
click at [694, 557] on button "Create Reminder" at bounding box center [715, 564] width 202 height 52
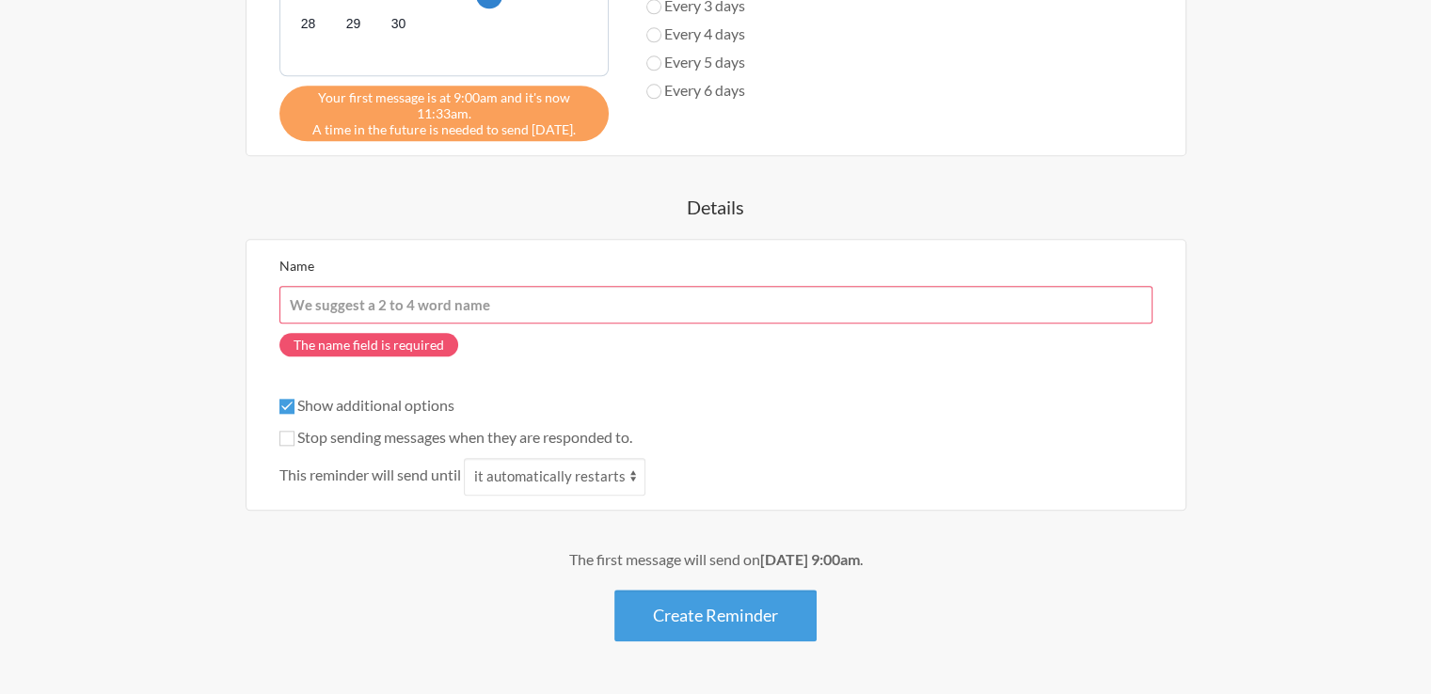
click at [388, 293] on input "Name" at bounding box center [715, 305] width 873 height 38
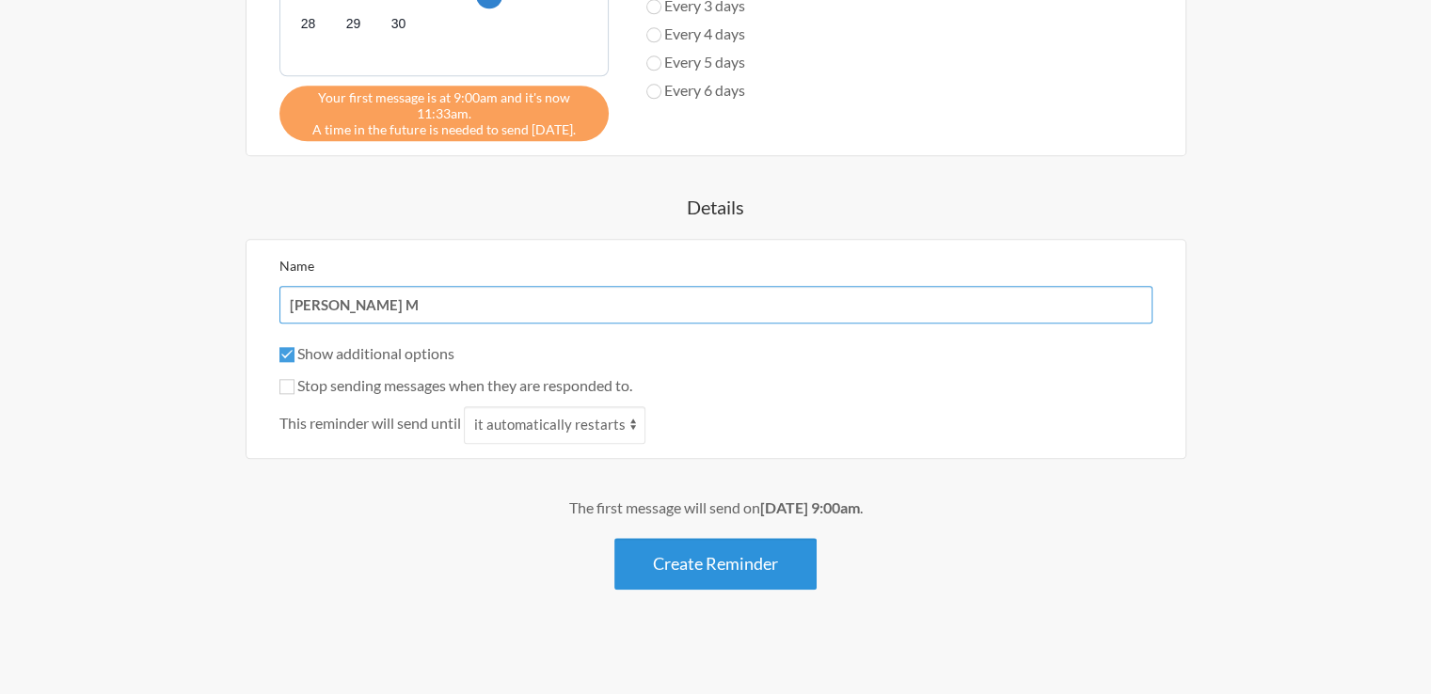
type input "[PERSON_NAME] M"
click at [670, 546] on button "Create Reminder" at bounding box center [715, 564] width 202 height 52
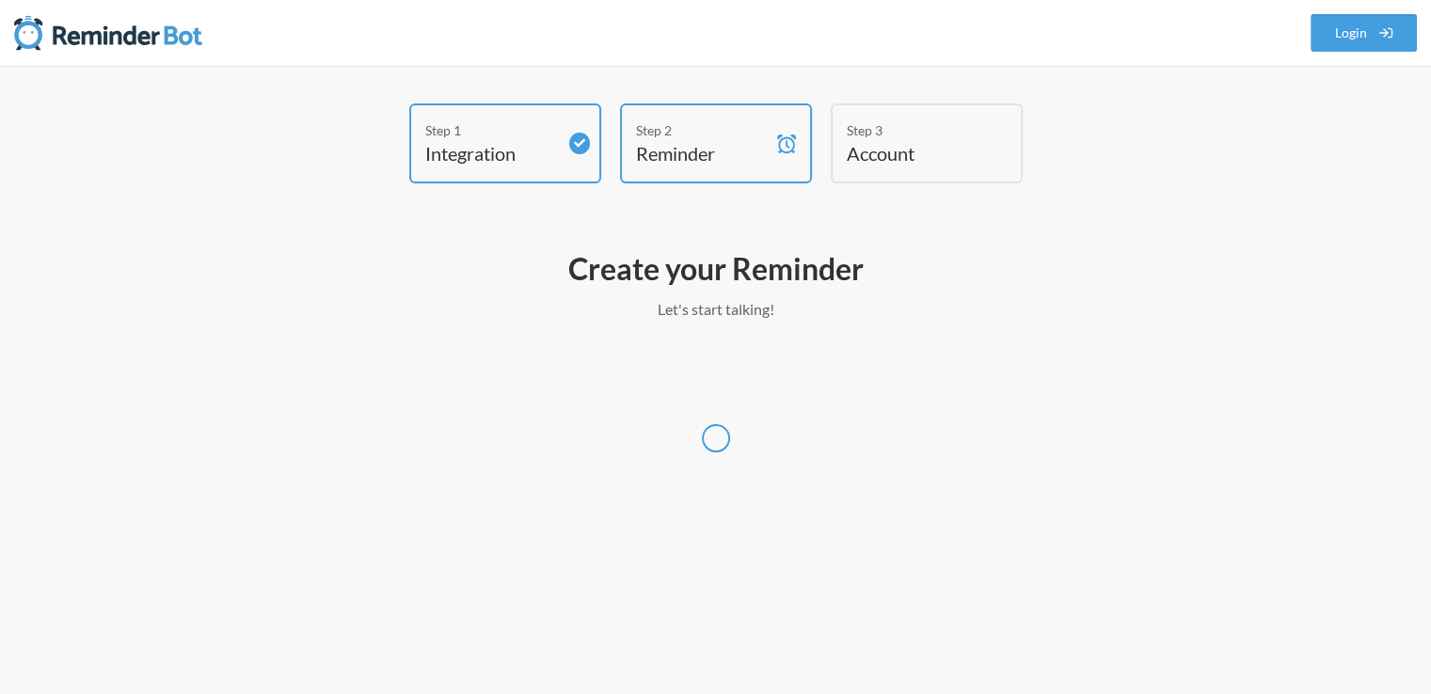
scroll to position [0, 0]
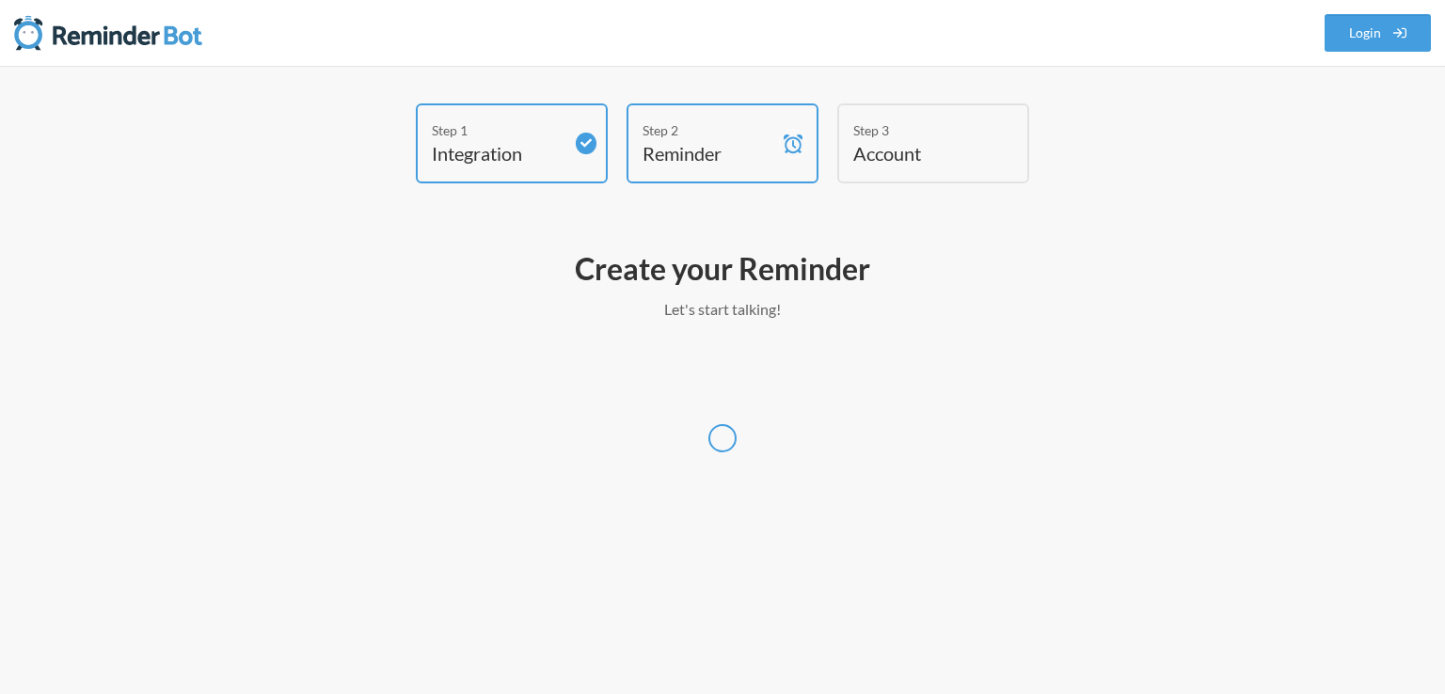
select select "UTC"
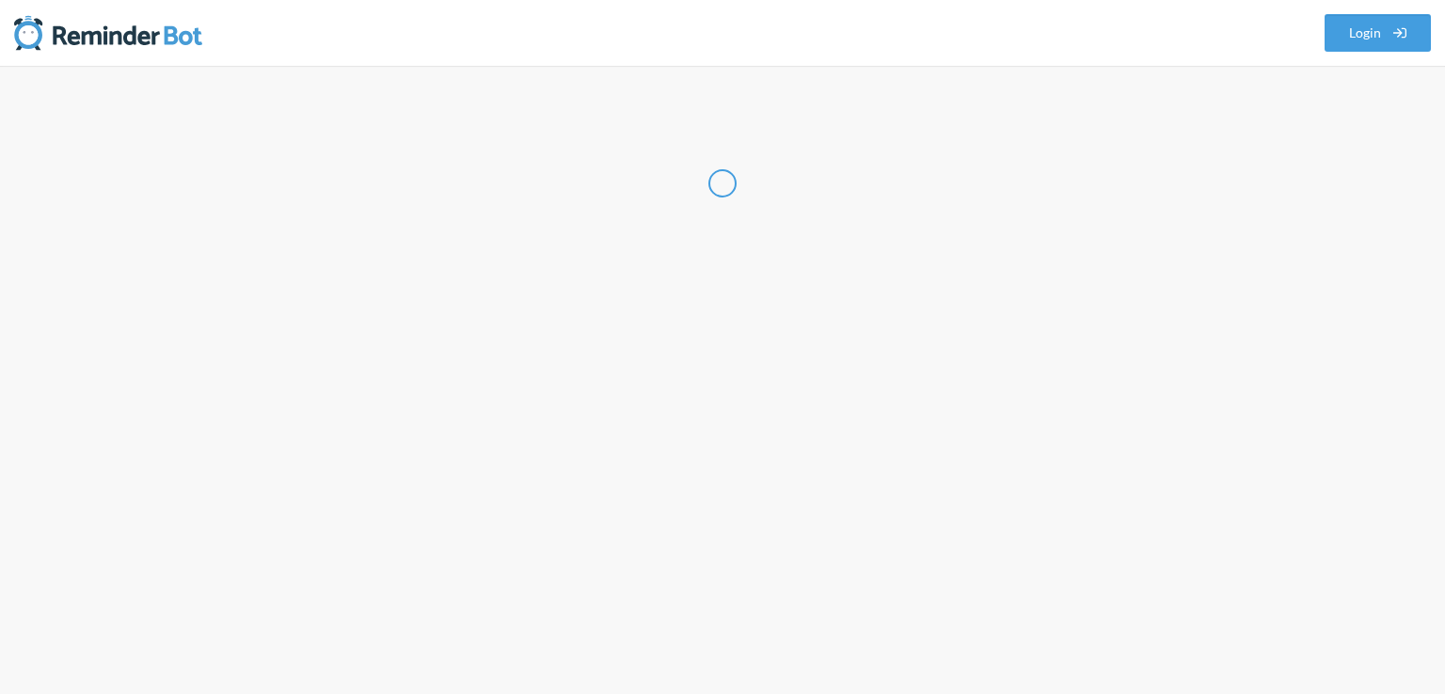
select select "IN"
